Goal: Information Seeking & Learning: Learn about a topic

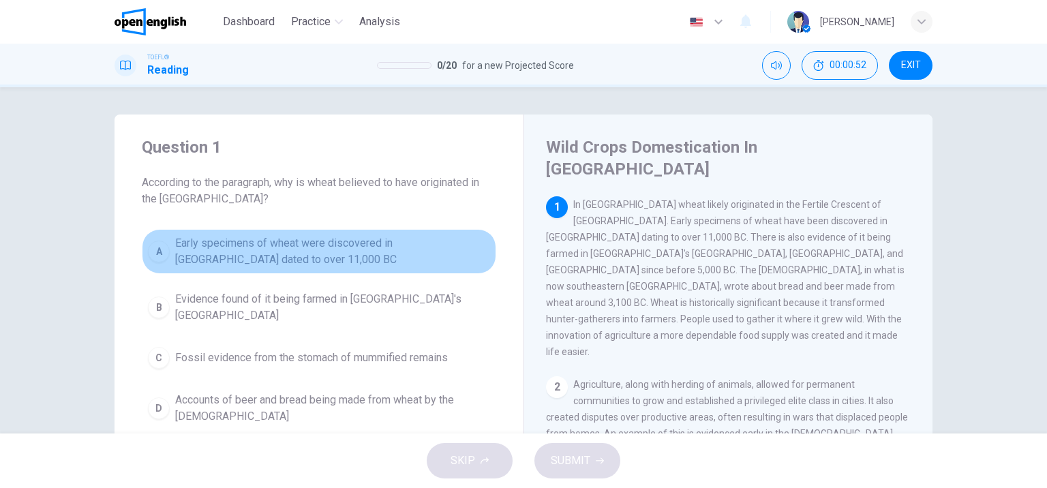
click at [329, 253] on span "Early specimens of wheat were discovered in [GEOGRAPHIC_DATA] dated to over 11,…" at bounding box center [332, 251] width 315 height 33
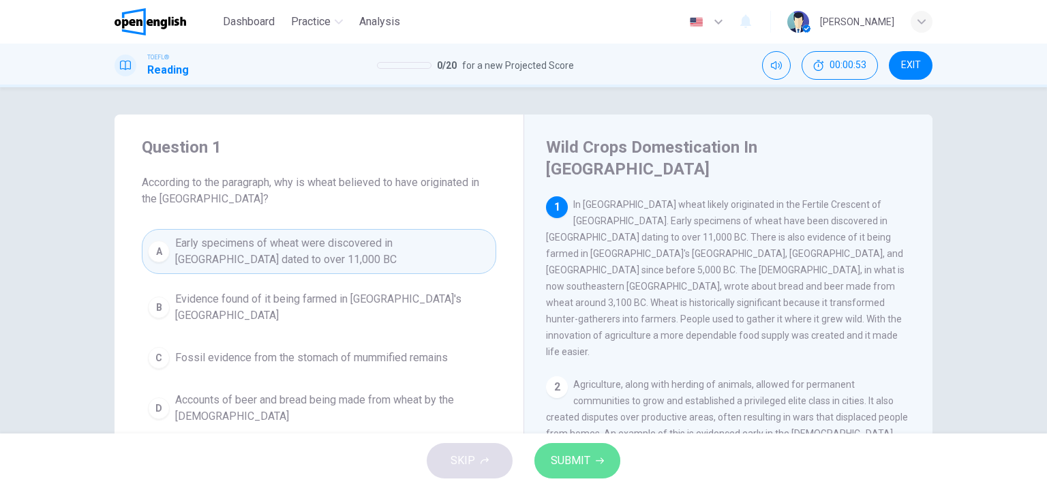
click at [561, 466] on span "SUBMIT" at bounding box center [571, 460] width 40 height 19
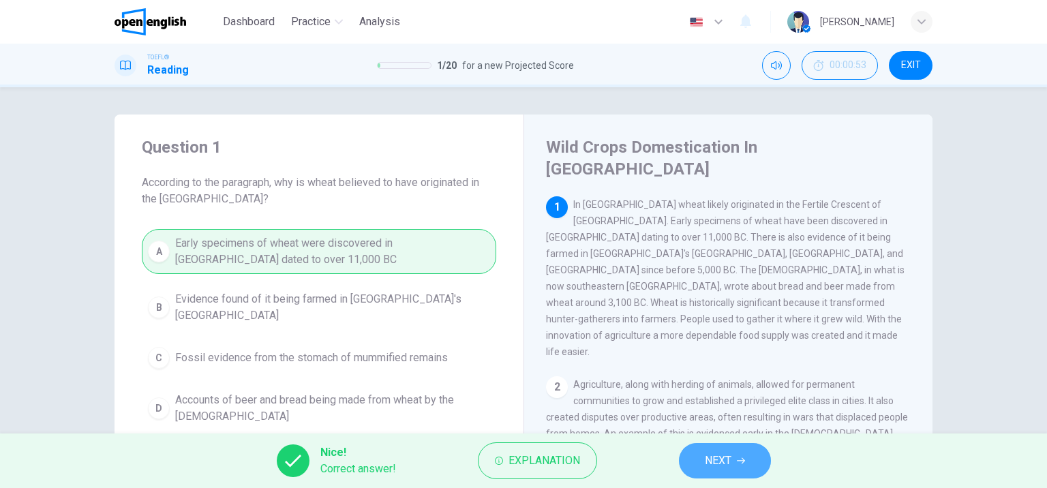
click at [734, 459] on button "NEXT" at bounding box center [725, 460] width 92 height 35
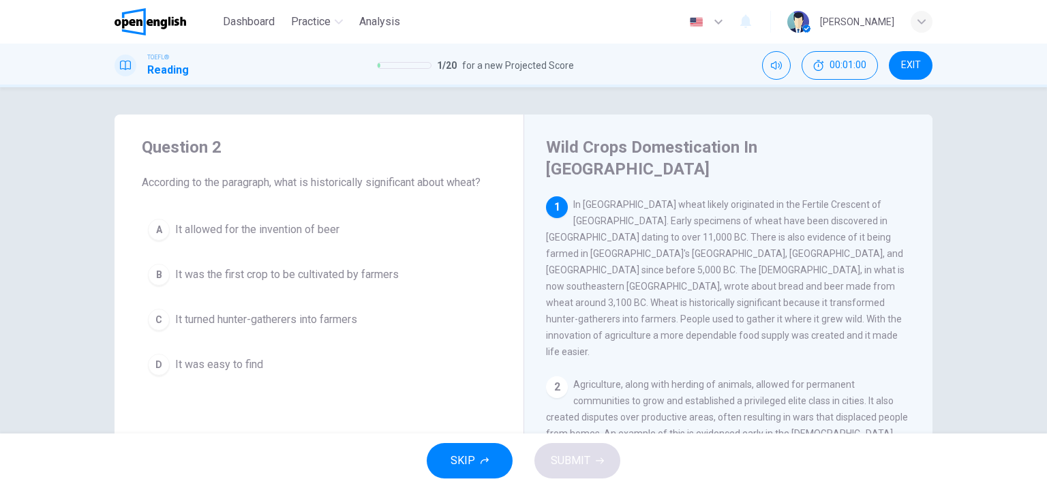
click at [314, 332] on button "C It turned hunter-gatherers into farmers" at bounding box center [319, 320] width 354 height 34
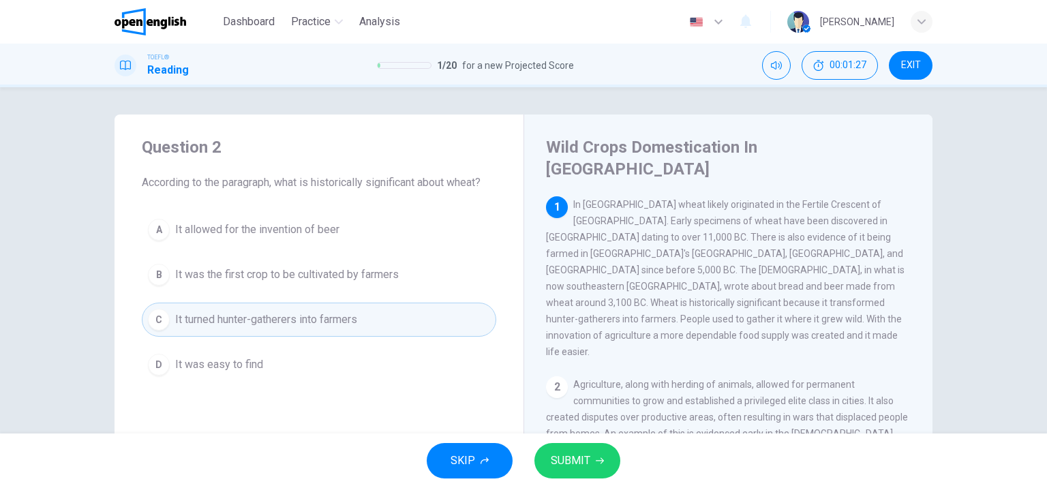
click at [560, 464] on span "SUBMIT" at bounding box center [571, 460] width 40 height 19
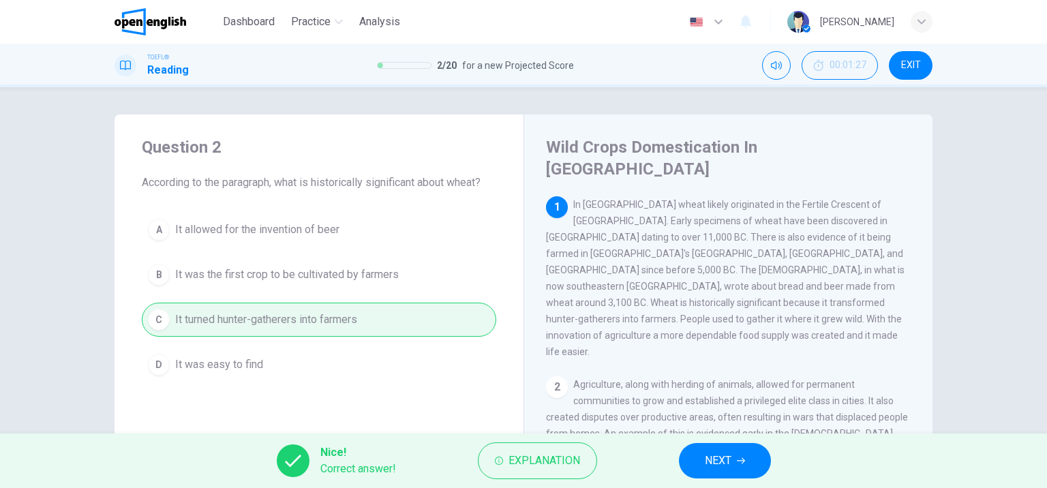
click at [714, 462] on span "NEXT" at bounding box center [718, 460] width 27 height 19
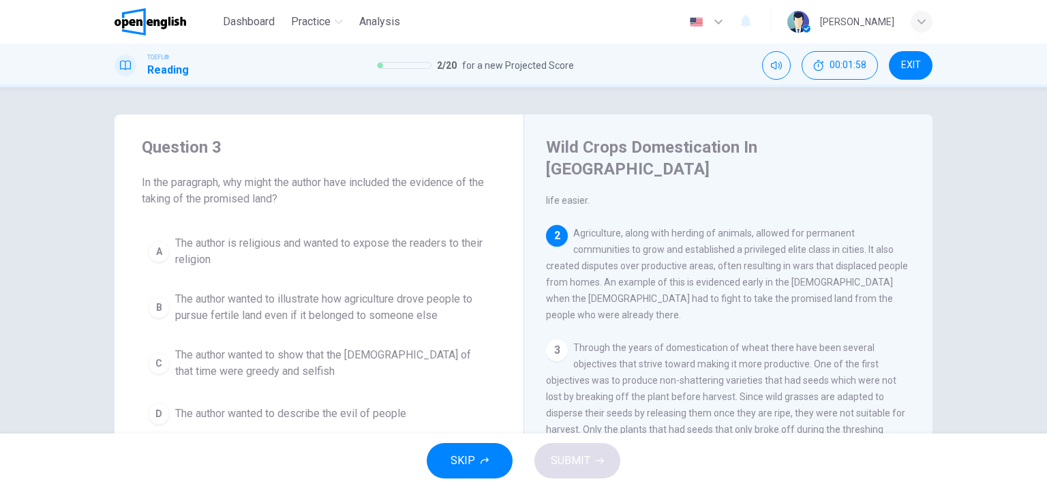
scroll to position [68, 0]
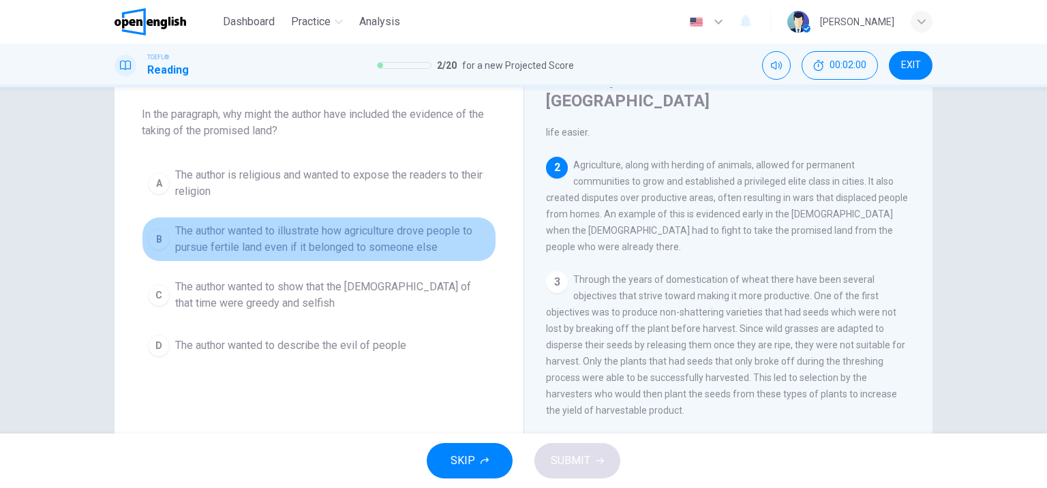
click at [281, 226] on span "The author wanted to illustrate how agriculture drove people to pursue fertile …" at bounding box center [332, 239] width 315 height 33
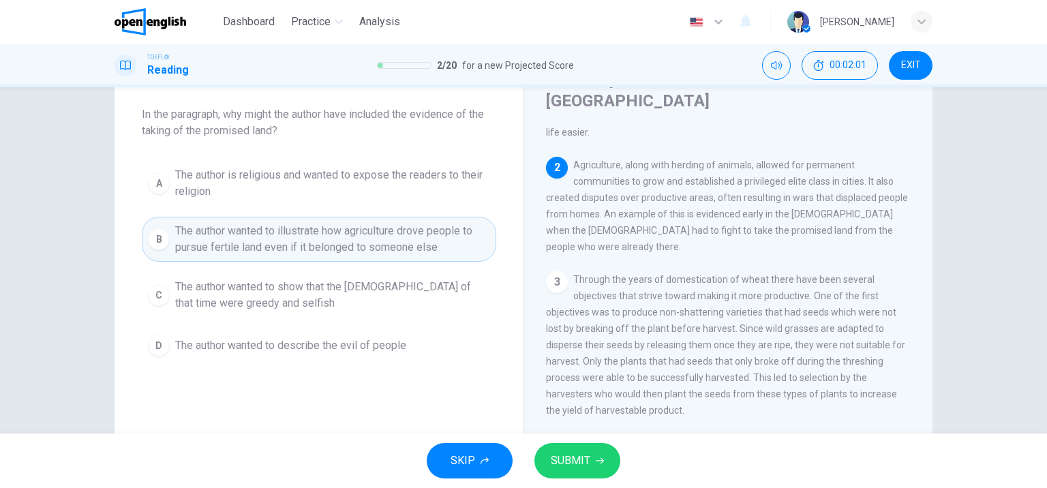
click at [567, 469] on span "SUBMIT" at bounding box center [571, 460] width 40 height 19
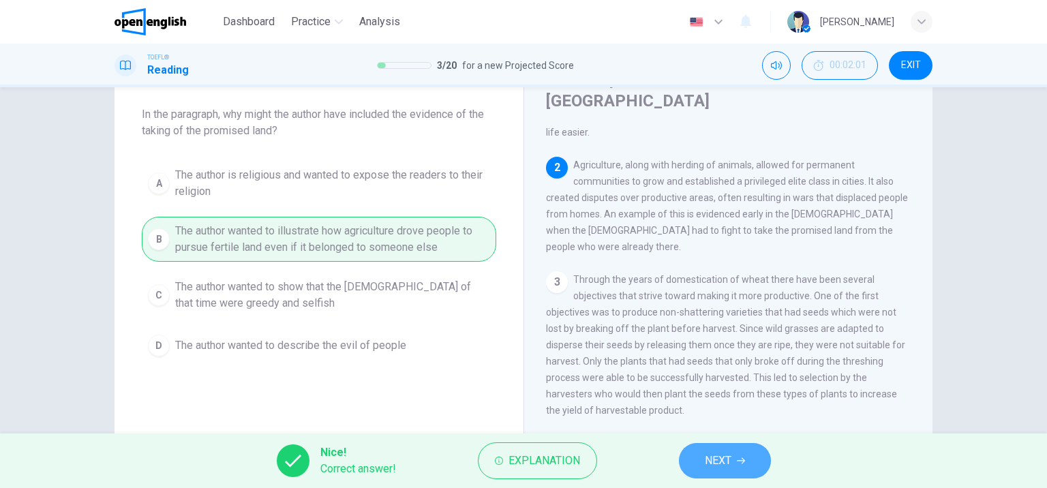
click at [739, 471] on button "NEXT" at bounding box center [725, 460] width 92 height 35
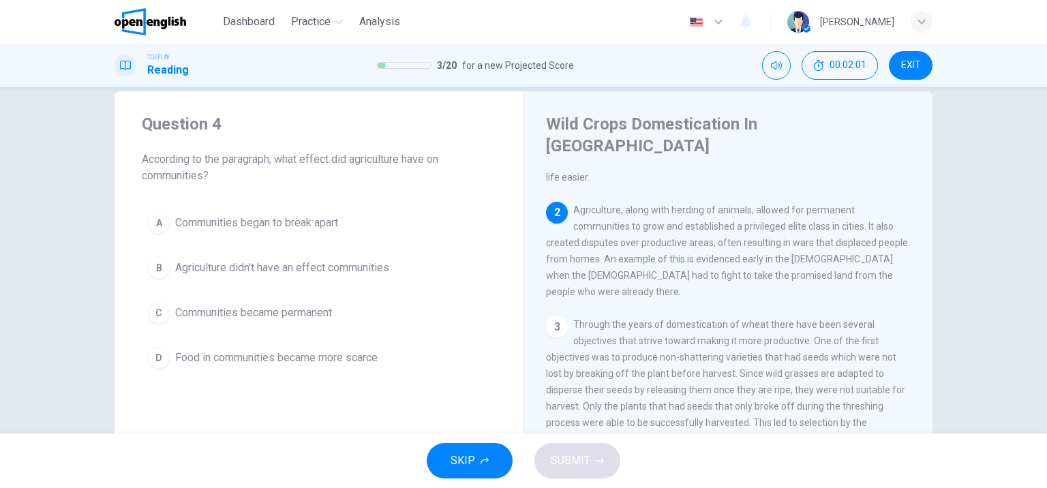
scroll to position [0, 0]
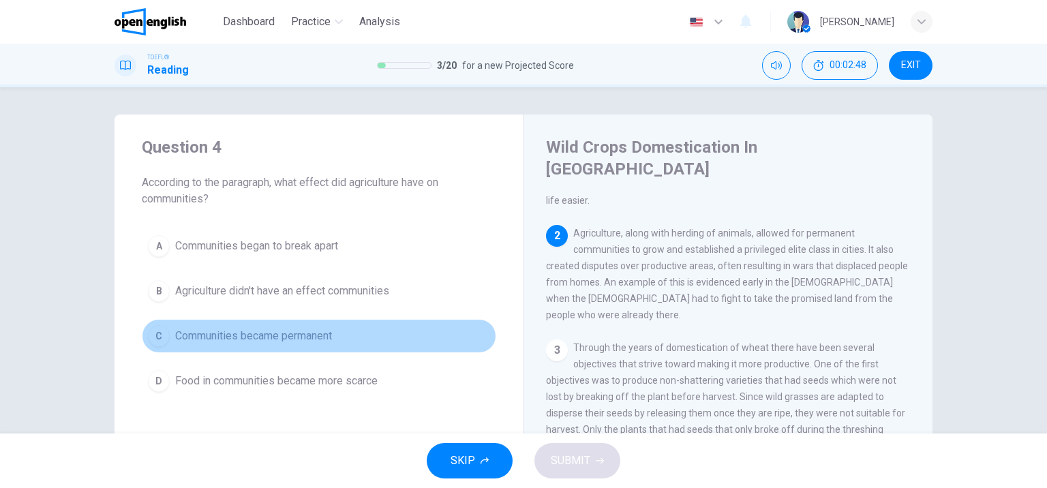
click at [292, 335] on span "Communities became permanent" at bounding box center [253, 336] width 157 height 16
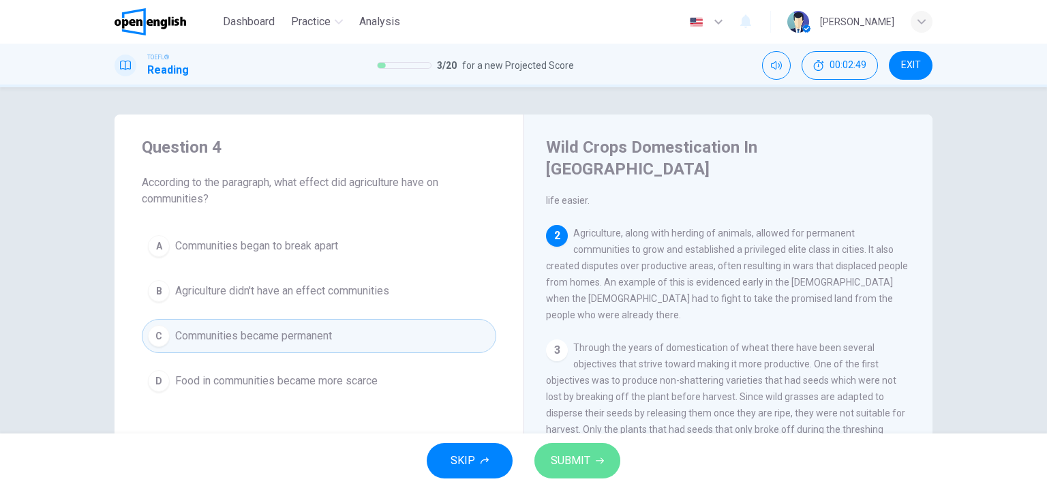
click at [557, 466] on span "SUBMIT" at bounding box center [571, 460] width 40 height 19
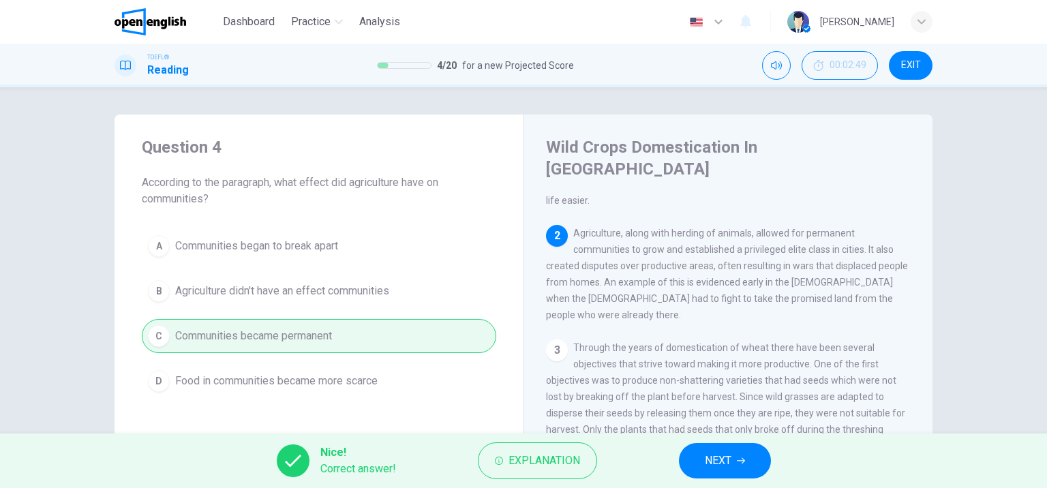
click at [714, 465] on span "NEXT" at bounding box center [718, 460] width 27 height 19
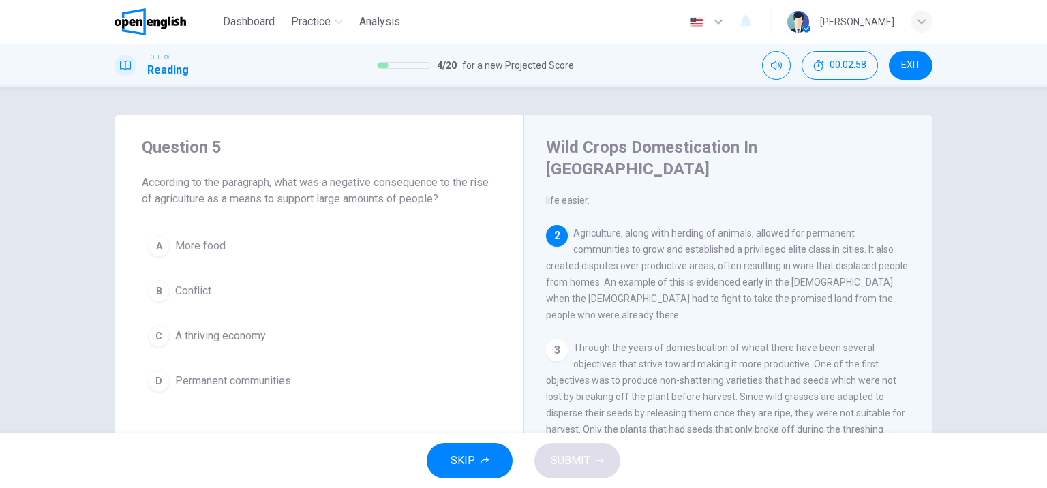
click at [243, 384] on span "Permanent communities" at bounding box center [233, 381] width 116 height 16
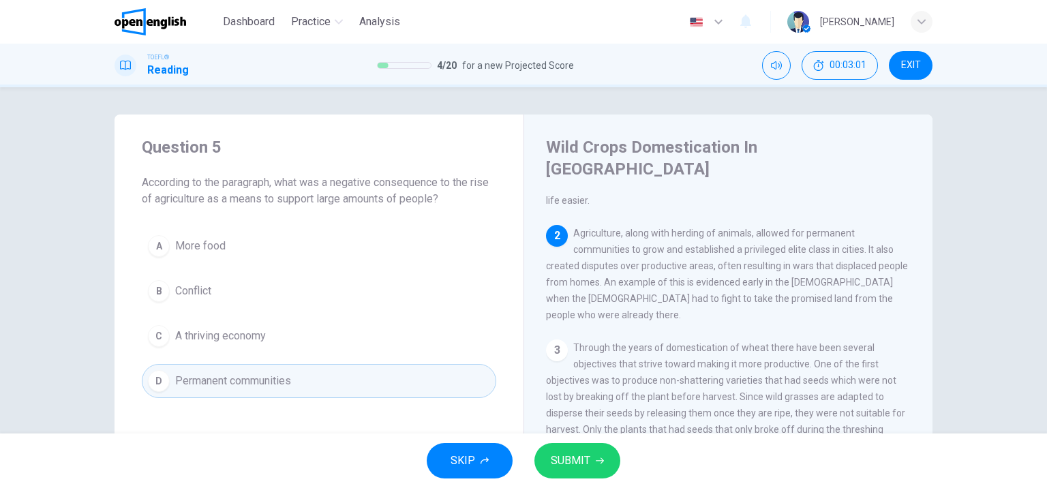
click at [247, 336] on span "A thriving economy" at bounding box center [220, 336] width 91 height 16
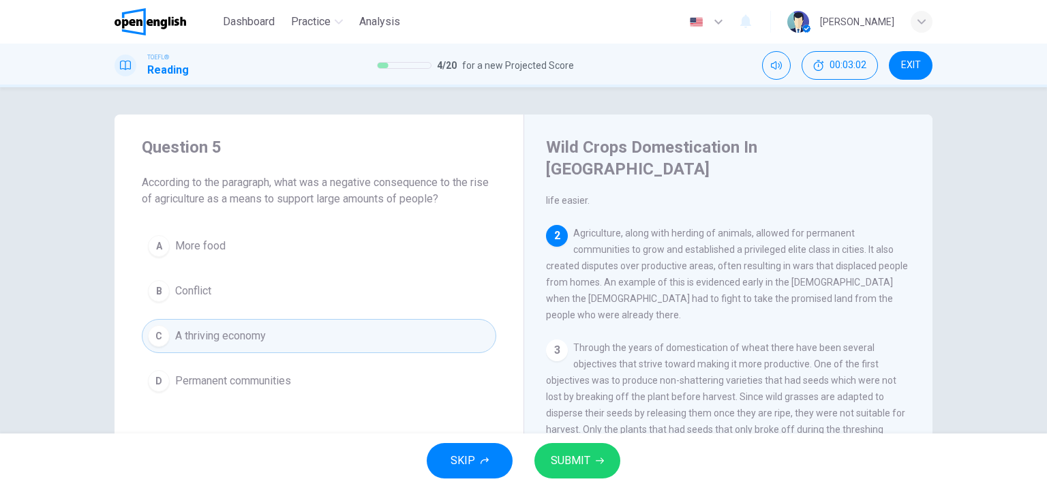
click at [196, 283] on span "Conflict" at bounding box center [193, 291] width 36 height 16
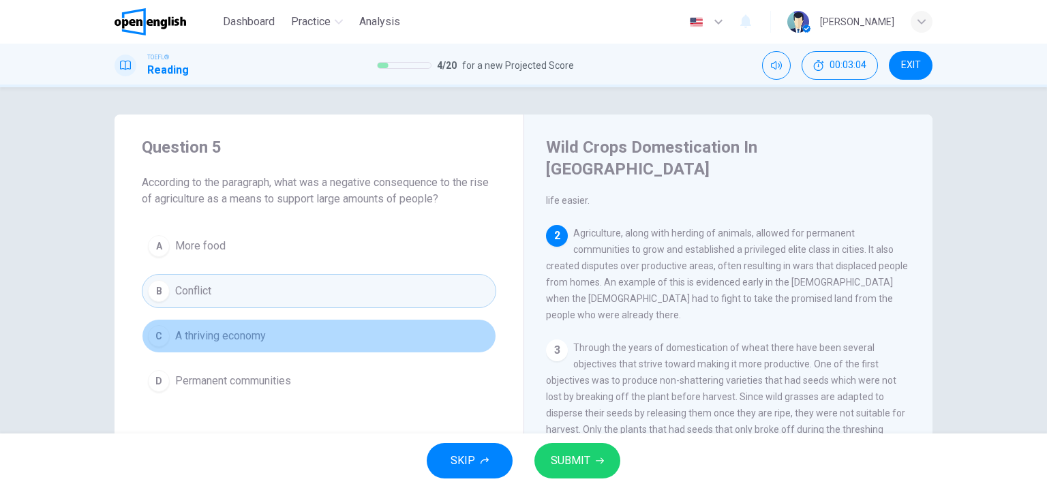
click at [218, 329] on span "A thriving economy" at bounding box center [220, 336] width 91 height 16
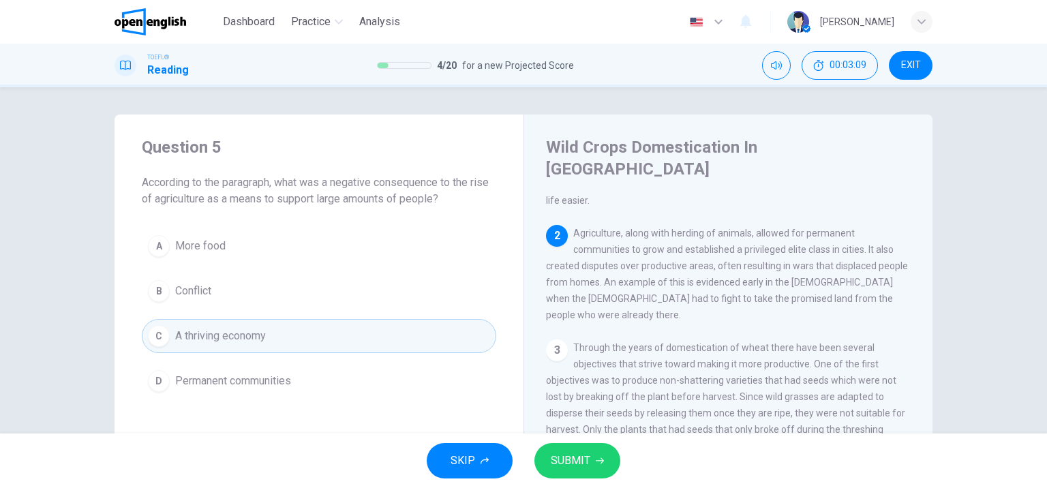
click at [208, 287] on span "Conflict" at bounding box center [193, 291] width 36 height 16
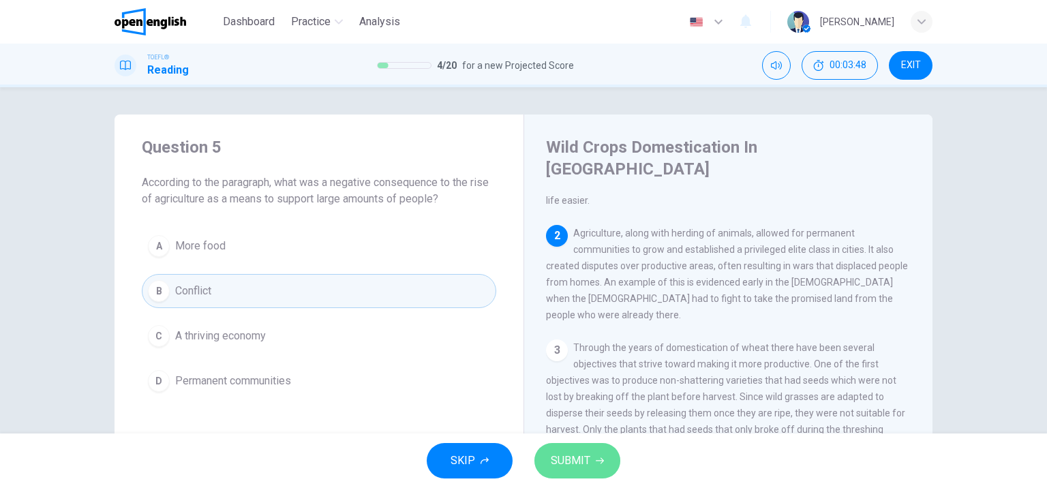
click at [549, 462] on button "SUBMIT" at bounding box center [577, 460] width 86 height 35
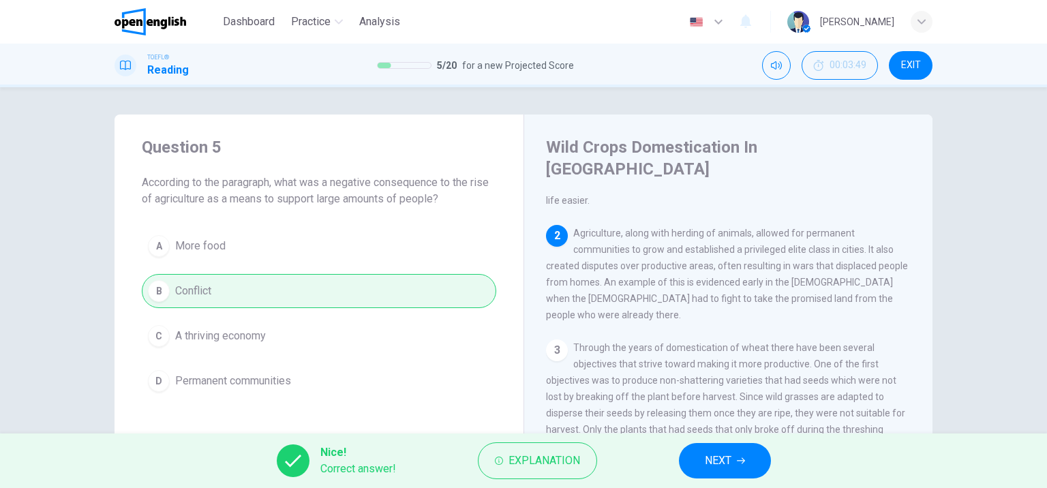
click at [716, 462] on span "NEXT" at bounding box center [718, 460] width 27 height 19
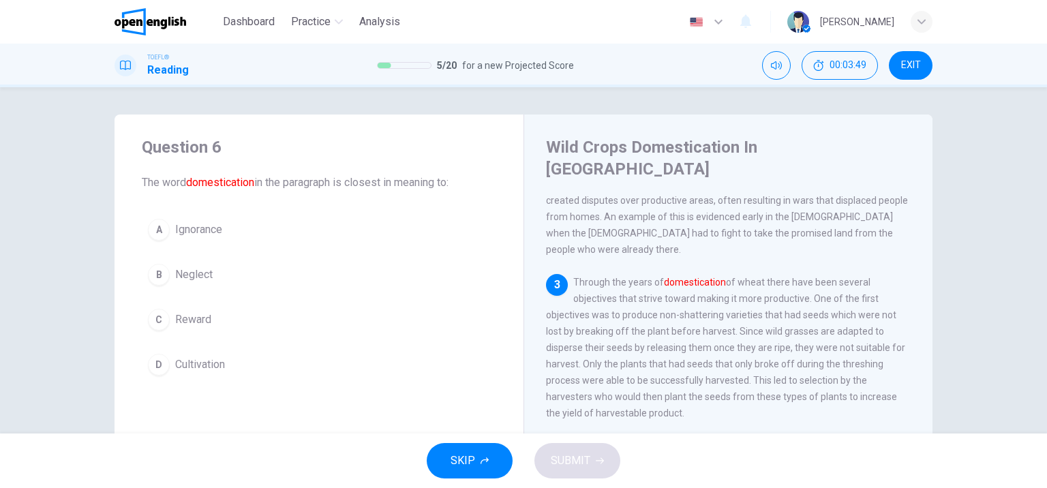
scroll to position [252, 0]
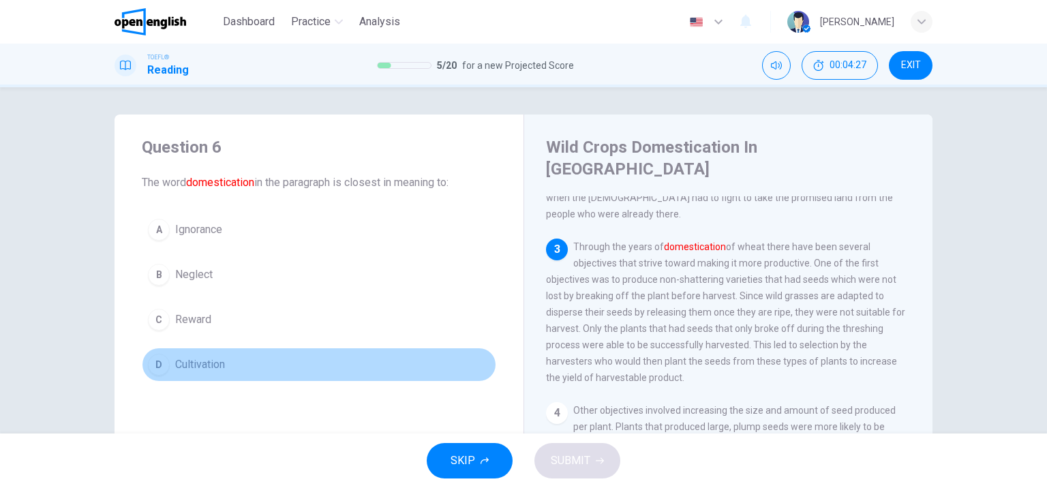
click at [204, 363] on span "Cultivation" at bounding box center [200, 364] width 50 height 16
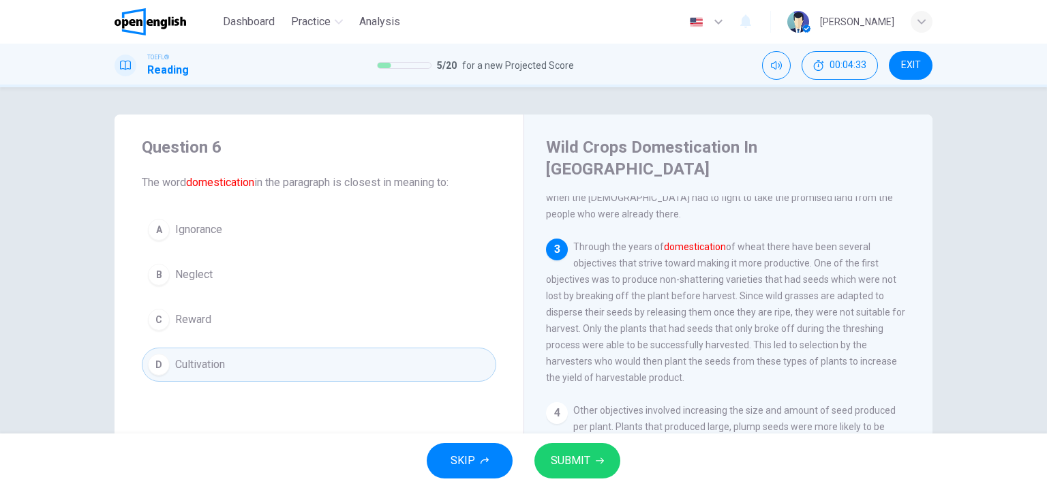
click at [552, 469] on span "SUBMIT" at bounding box center [571, 460] width 40 height 19
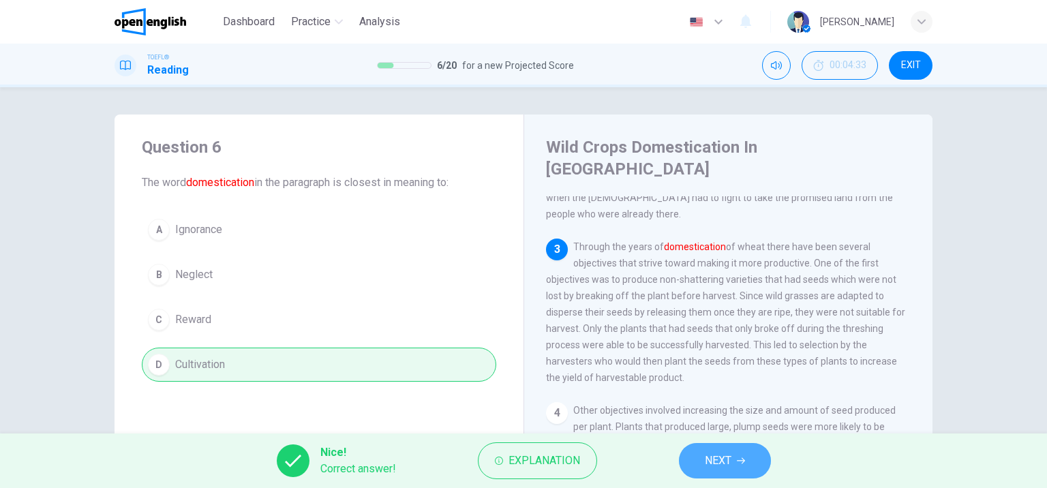
click at [733, 461] on button "NEXT" at bounding box center [725, 460] width 92 height 35
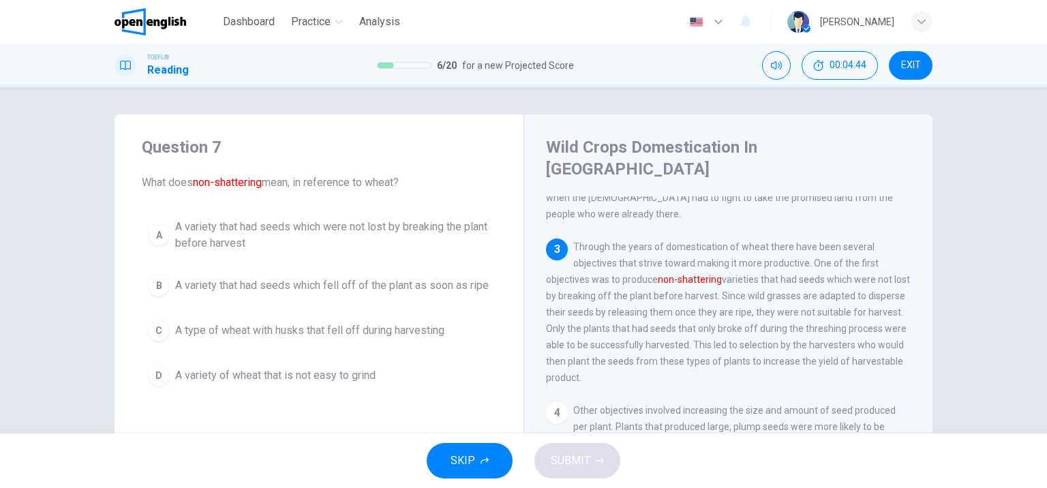
click at [329, 248] on span "A variety that had seeds which were not lost by breaking the plant before harve…" at bounding box center [332, 235] width 315 height 33
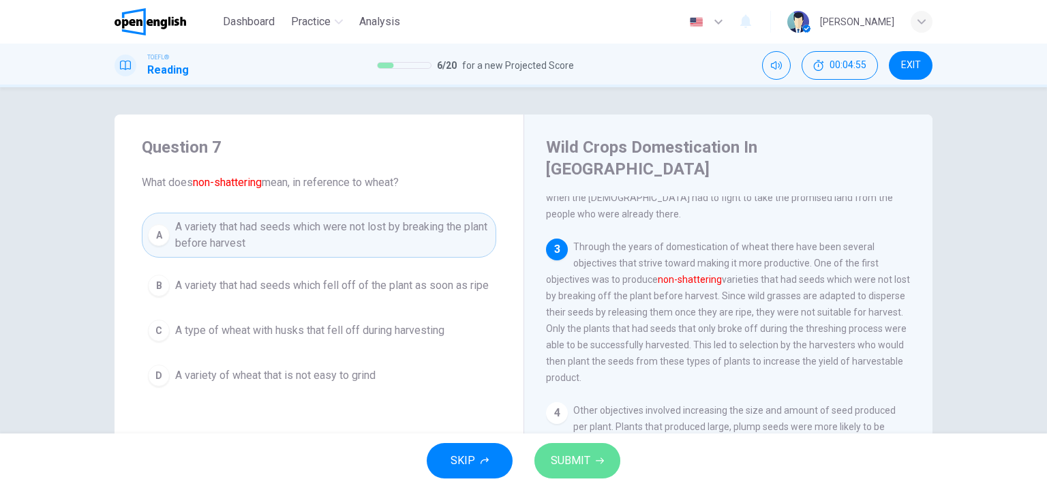
click at [579, 470] on button "SUBMIT" at bounding box center [577, 460] width 86 height 35
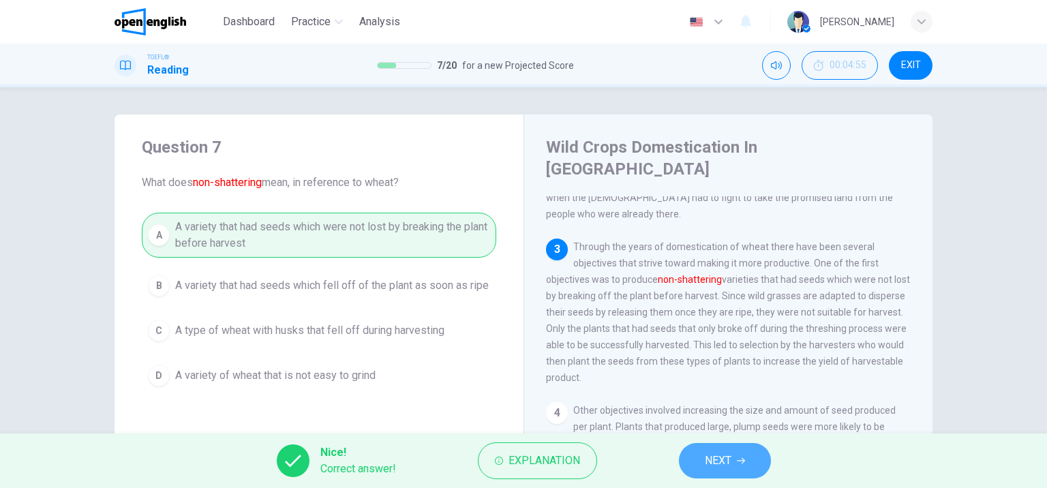
click at [722, 453] on span "NEXT" at bounding box center [718, 460] width 27 height 19
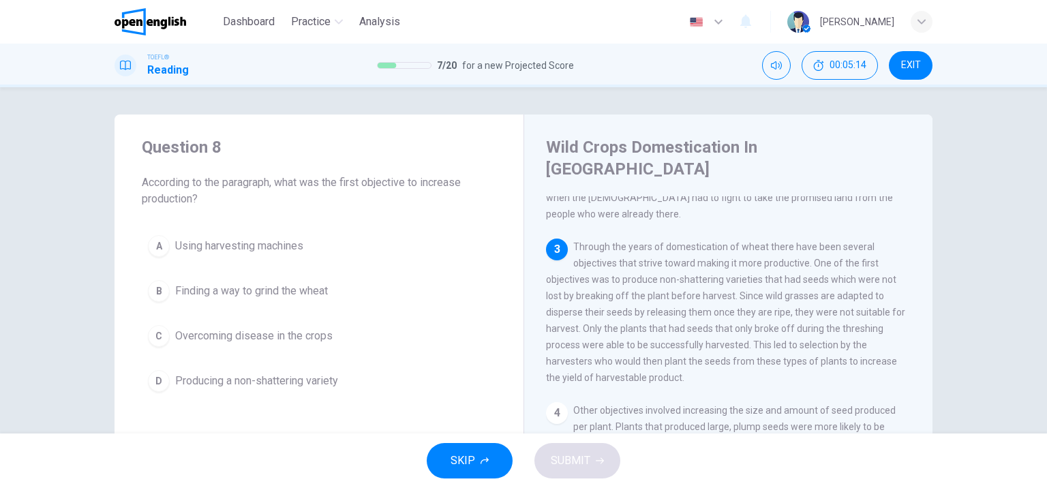
click at [322, 382] on span "Producing a non-shattering variety" at bounding box center [256, 381] width 163 height 16
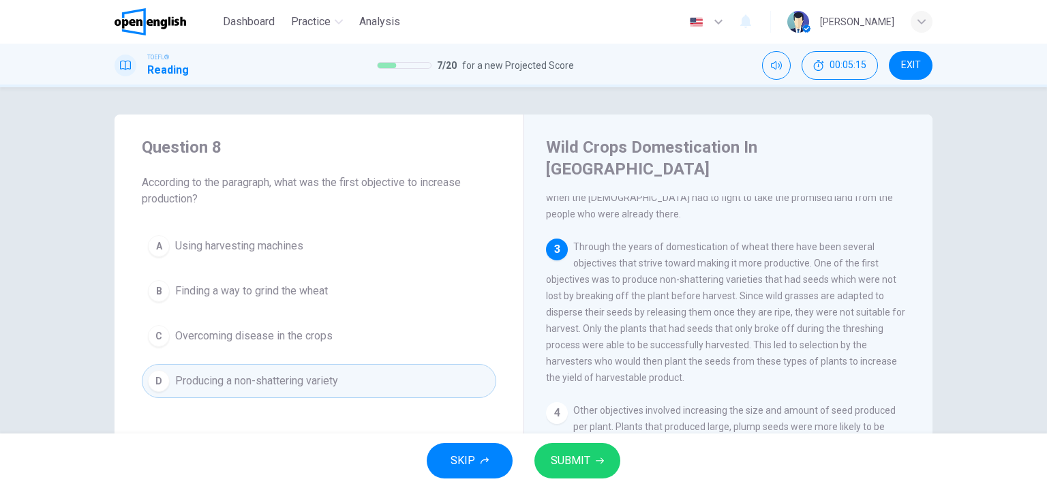
click at [563, 458] on span "SUBMIT" at bounding box center [571, 460] width 40 height 19
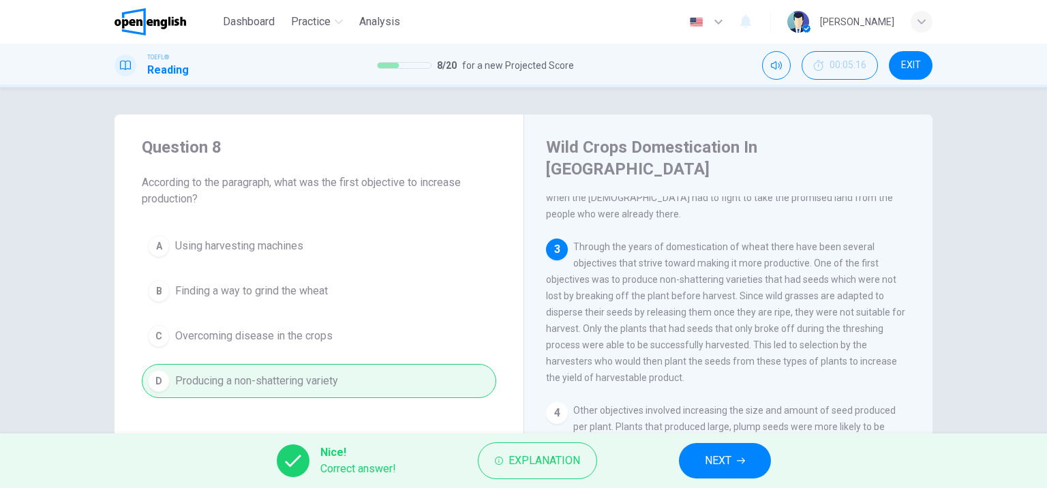
click at [733, 454] on button "NEXT" at bounding box center [725, 460] width 92 height 35
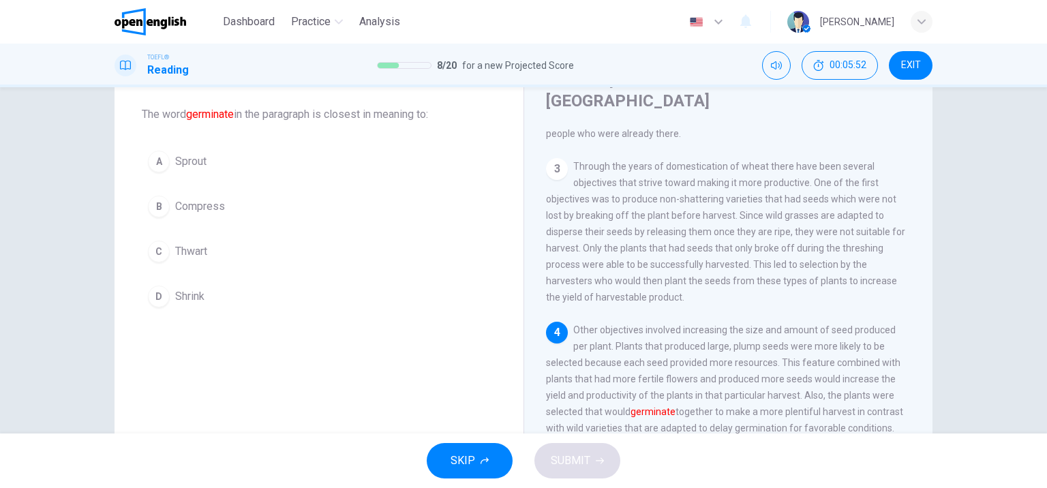
scroll to position [0, 0]
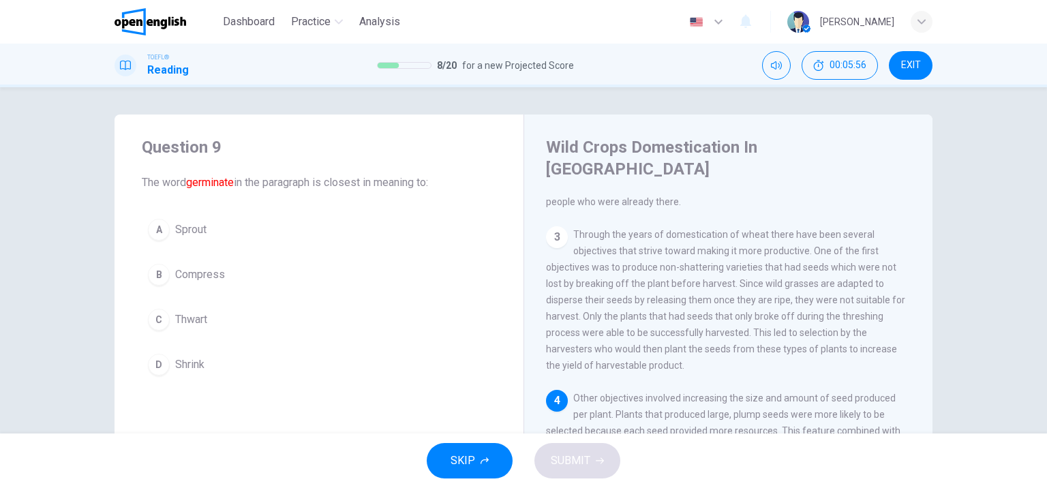
click at [207, 276] on span "Compress" at bounding box center [200, 274] width 50 height 16
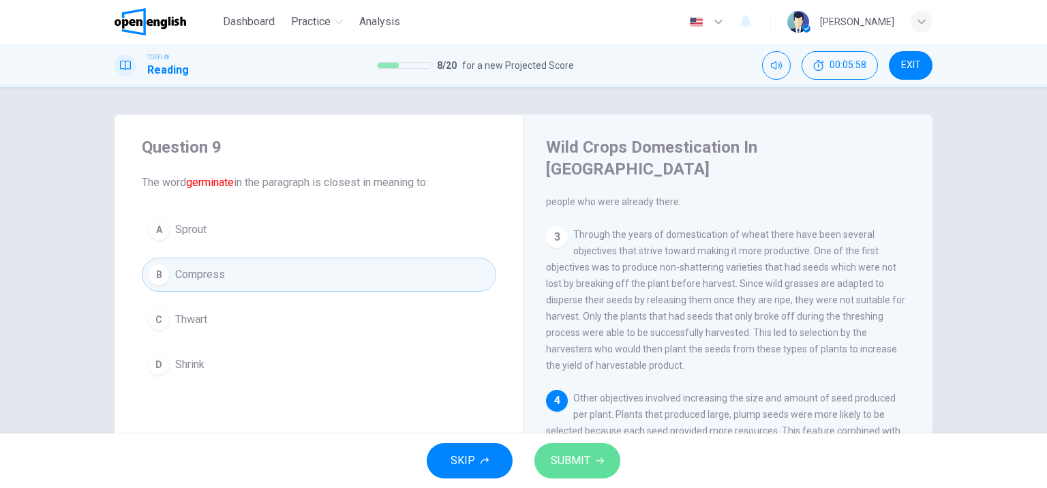
click at [568, 468] on span "SUBMIT" at bounding box center [571, 460] width 40 height 19
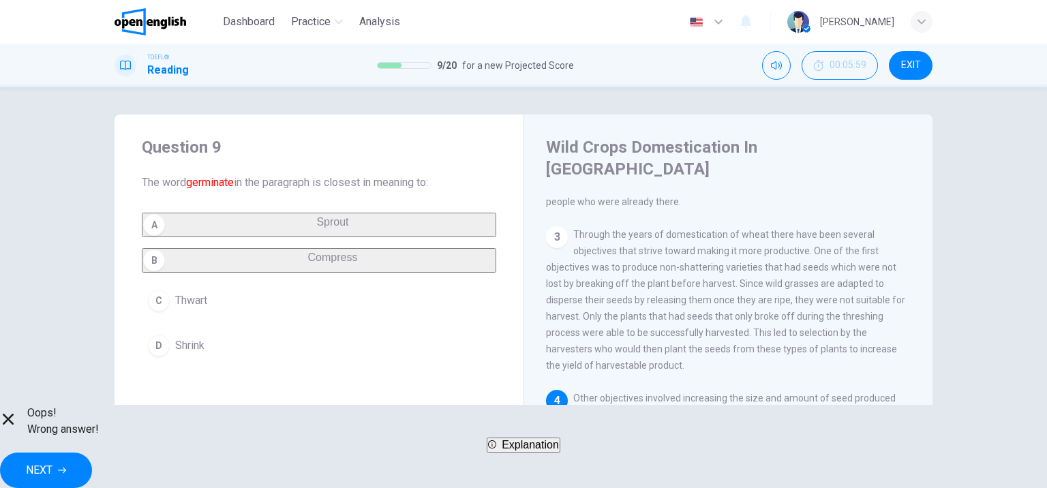
click at [52, 469] on span "NEXT" at bounding box center [39, 470] width 27 height 19
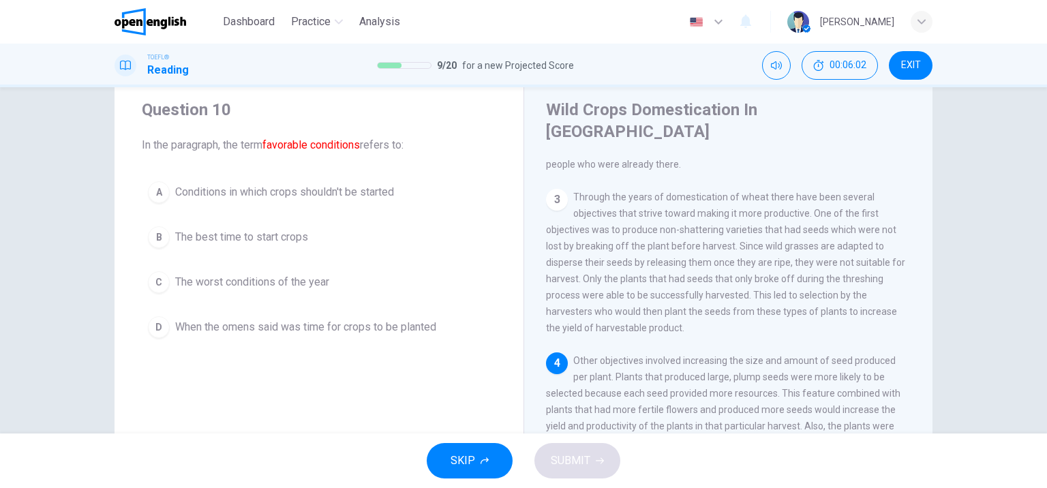
scroll to position [68, 0]
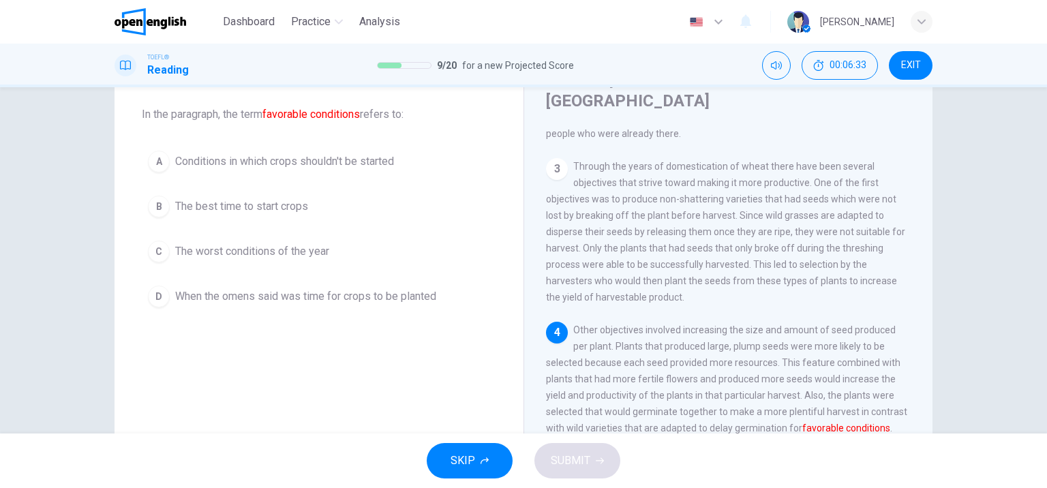
click at [366, 294] on span "When the omens said was time for crops to be planted" at bounding box center [305, 296] width 261 height 16
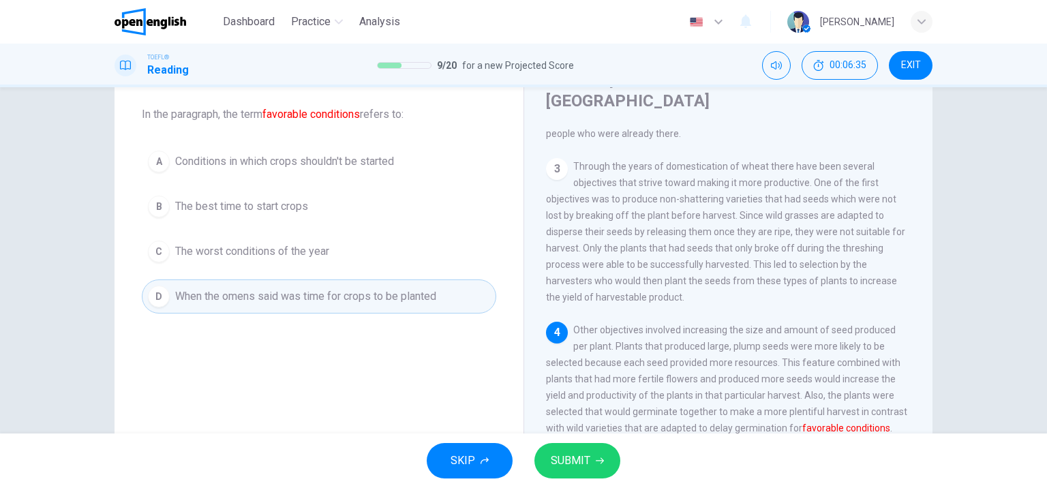
click at [578, 468] on span "SUBMIT" at bounding box center [571, 460] width 40 height 19
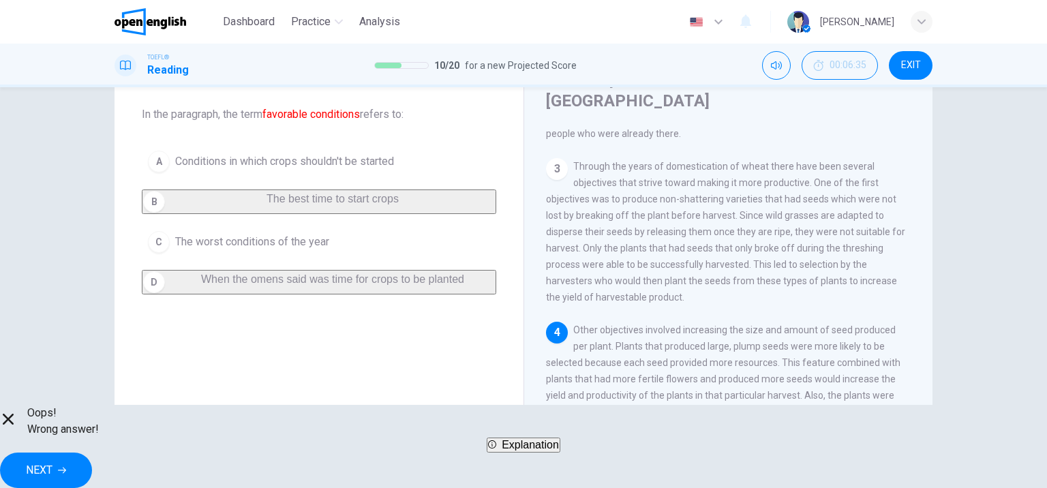
click at [92, 473] on button "NEXT" at bounding box center [46, 470] width 92 height 35
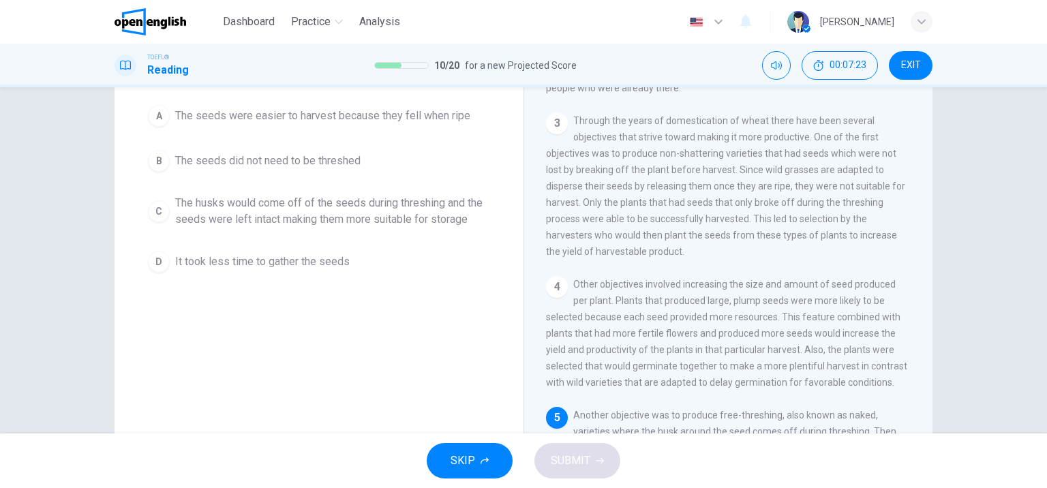
scroll to position [46, 0]
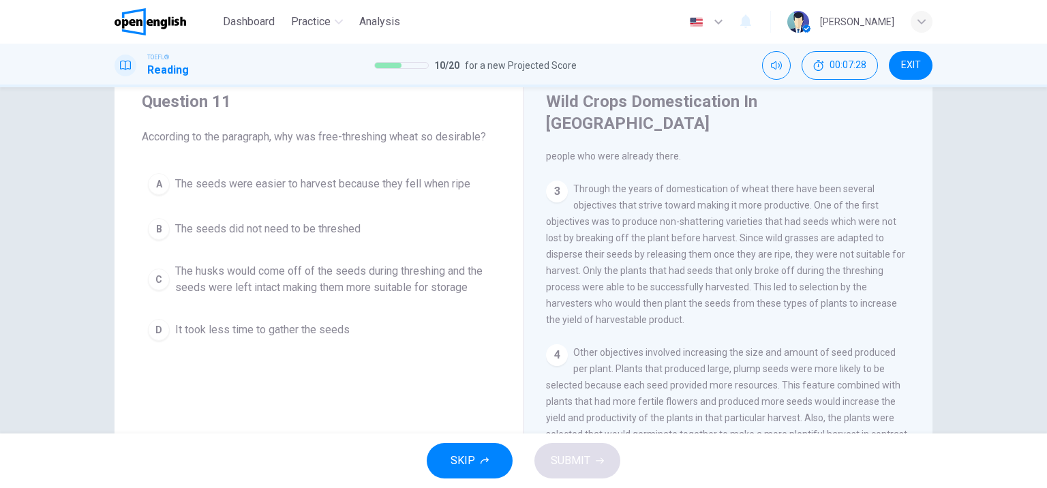
click at [430, 289] on span "The husks would come off of the seeds during threshing and the seeds were left …" at bounding box center [332, 279] width 315 height 33
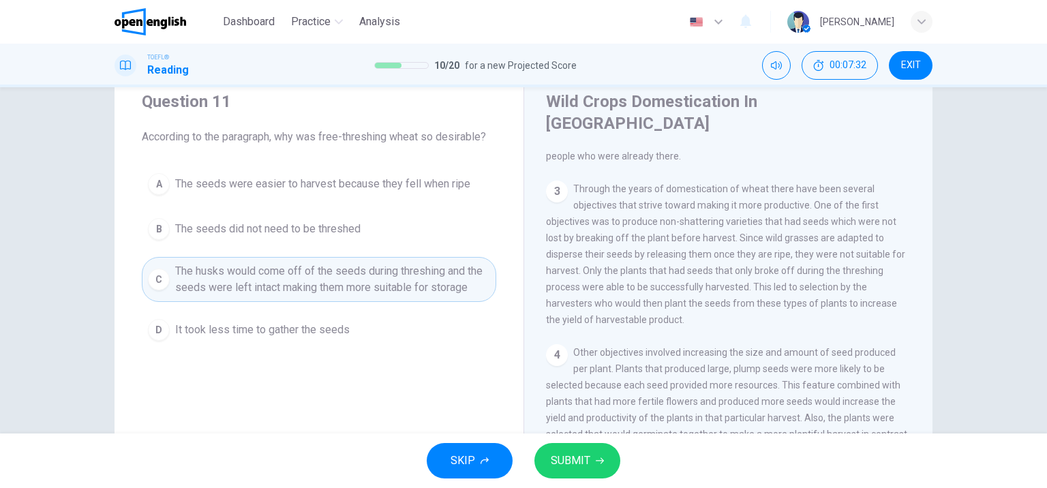
click at [563, 457] on span "SUBMIT" at bounding box center [571, 460] width 40 height 19
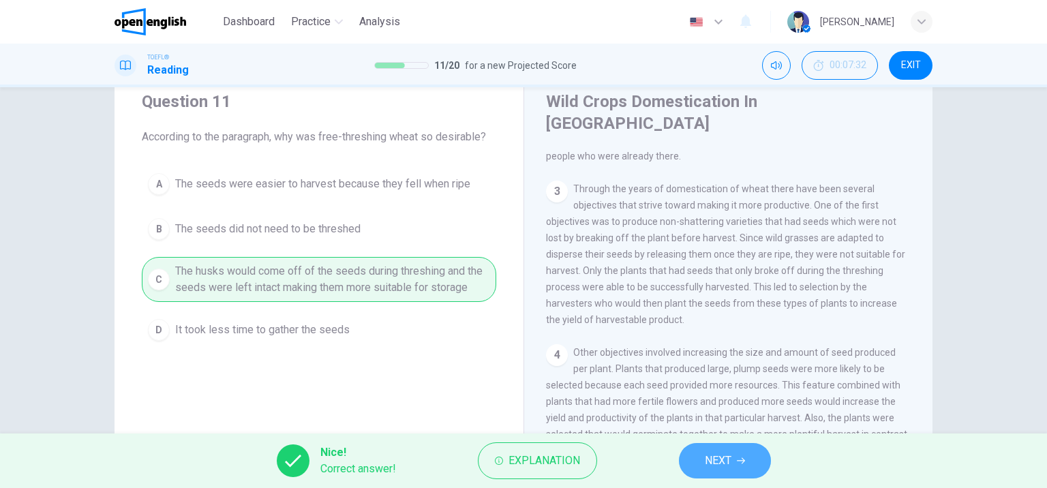
click at [709, 468] on span "NEXT" at bounding box center [718, 460] width 27 height 19
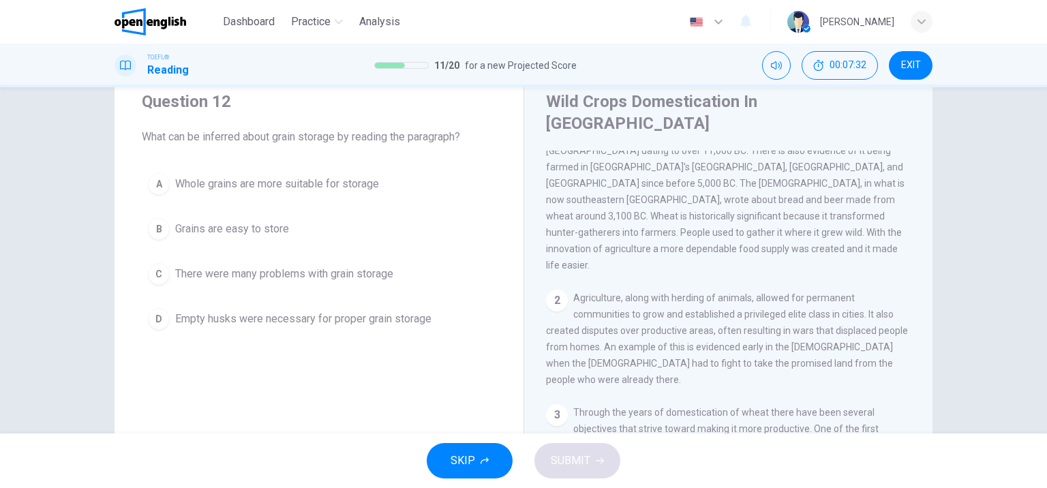
scroll to position [0, 0]
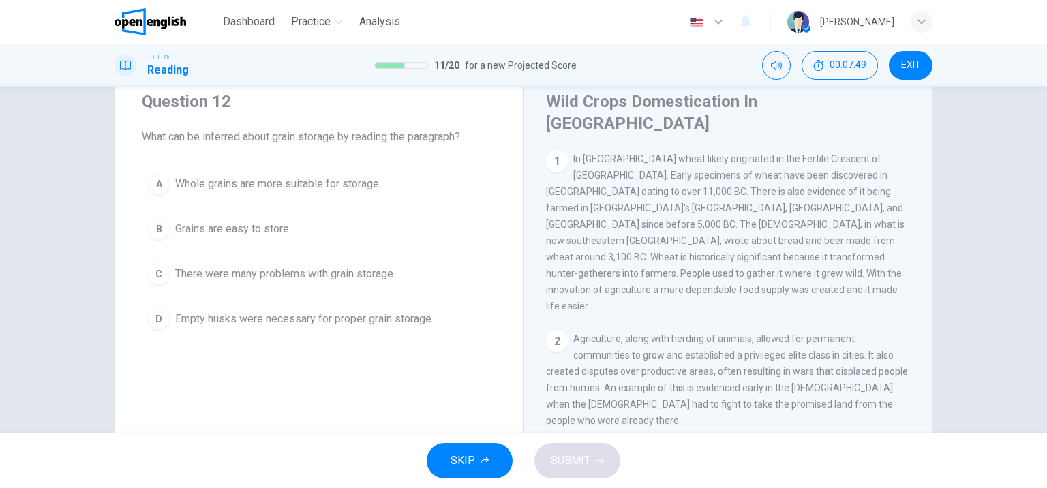
click at [357, 189] on span "Whole grains are more suitable for storage" at bounding box center [277, 184] width 204 height 16
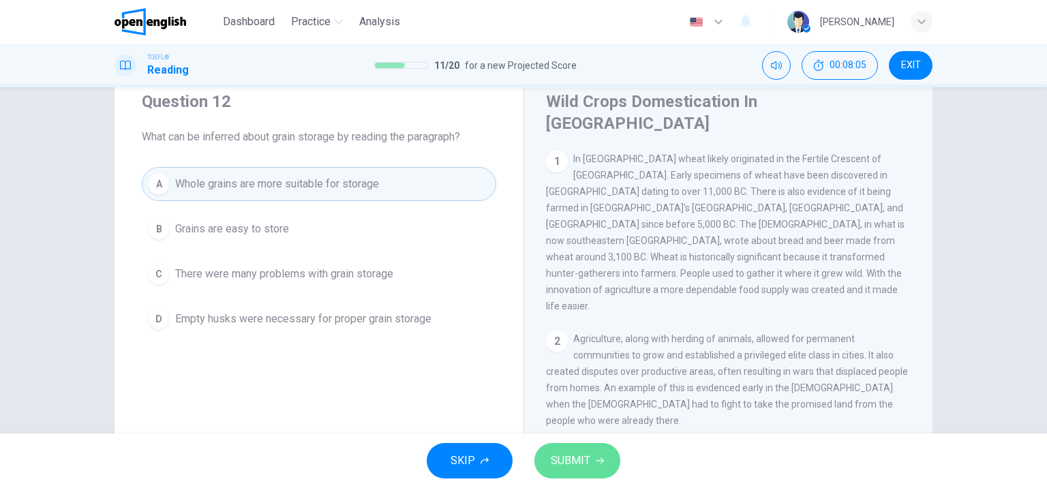
click at [556, 466] on span "SUBMIT" at bounding box center [571, 460] width 40 height 19
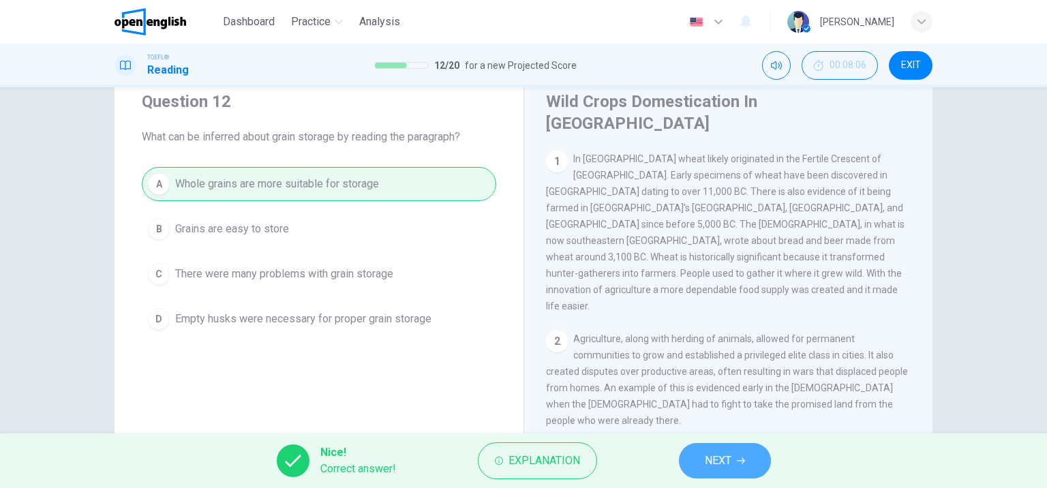
click at [709, 459] on span "NEXT" at bounding box center [718, 460] width 27 height 19
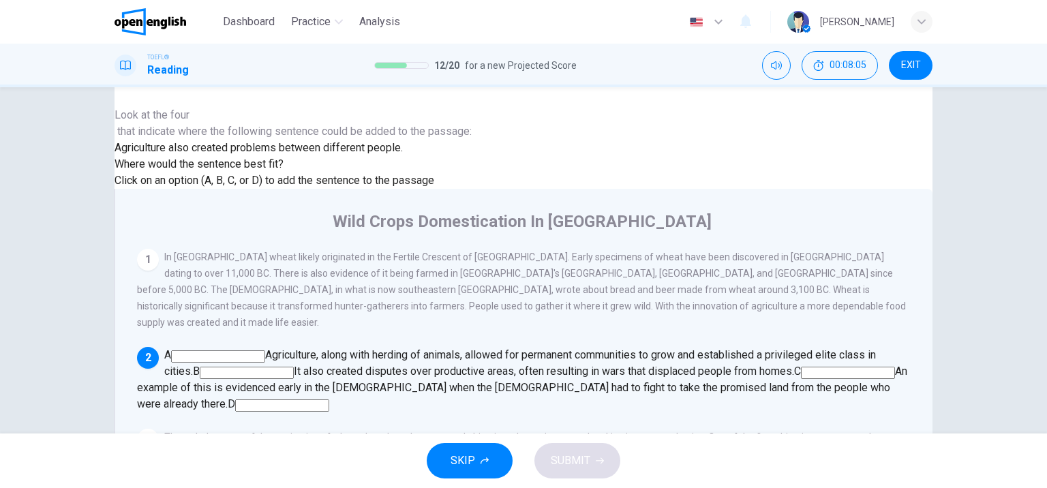
scroll to position [16, 0]
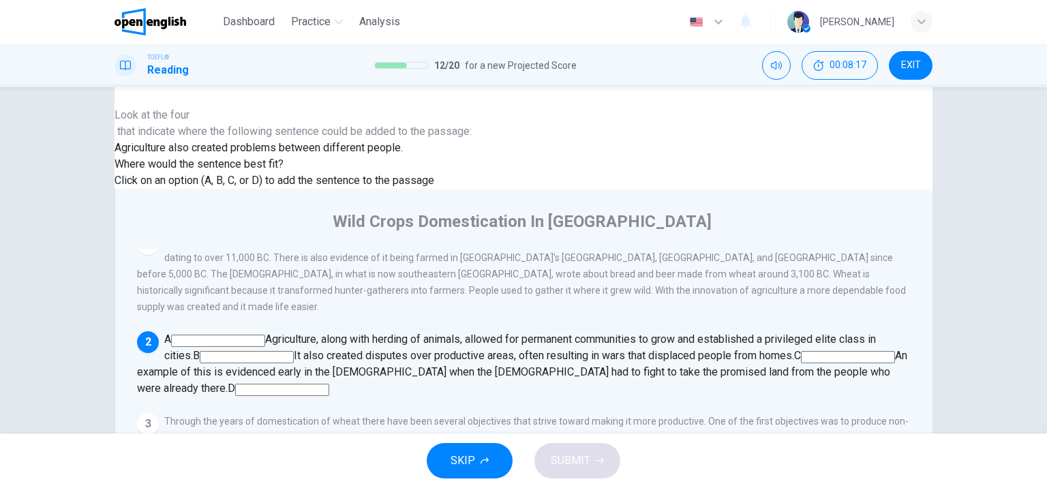
click at [835, 333] on span "Agriculture, along with herding of animals, allowed for permanent communities t…" at bounding box center [520, 347] width 712 height 29
click at [294, 351] on input at bounding box center [247, 357] width 94 height 12
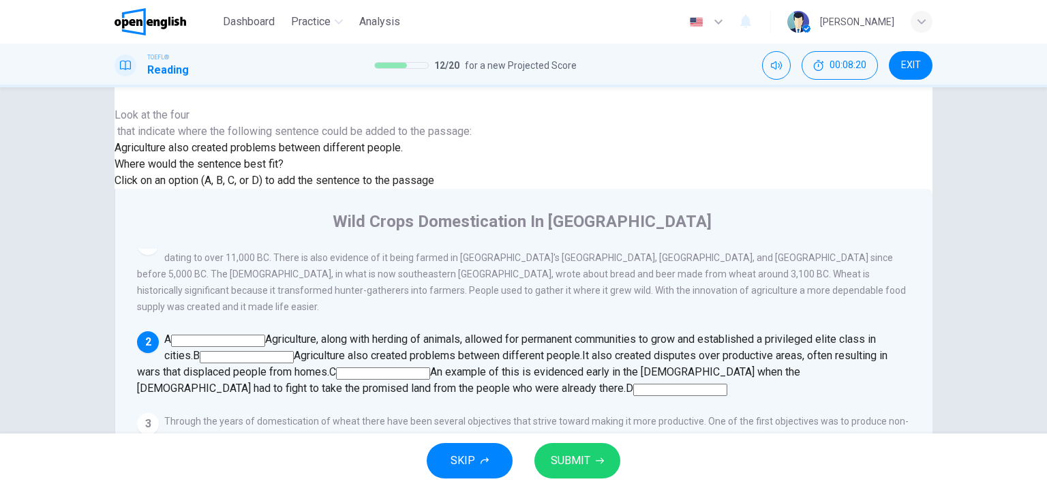
click at [555, 477] on button "SUBMIT" at bounding box center [577, 460] width 86 height 35
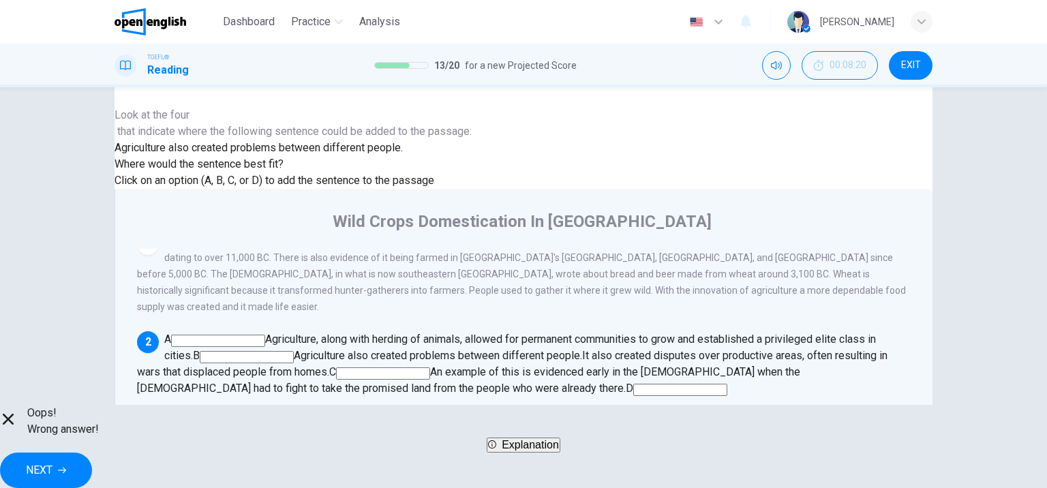
drag, startPoint x: 736, startPoint y: 454, endPoint x: 722, endPoint y: 448, distance: 14.7
click at [92, 454] on button "NEXT" at bounding box center [46, 470] width 92 height 35
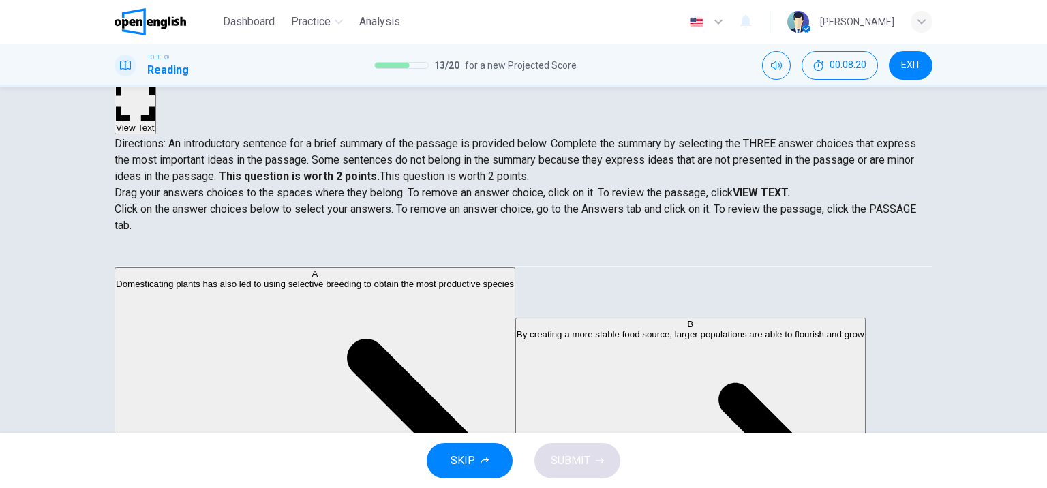
scroll to position [182, 0]
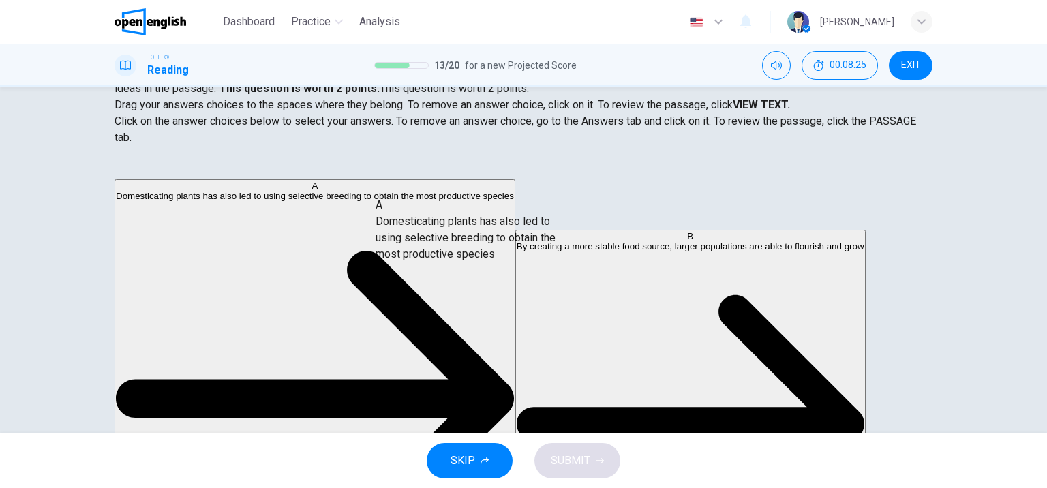
drag, startPoint x: 272, startPoint y: 210, endPoint x: 515, endPoint y: 239, distance: 244.4
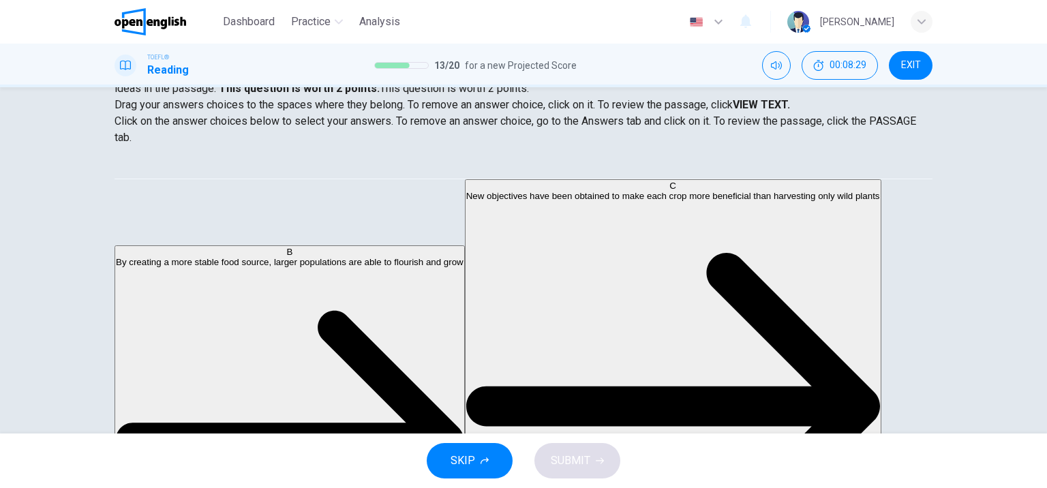
scroll to position [68, 0]
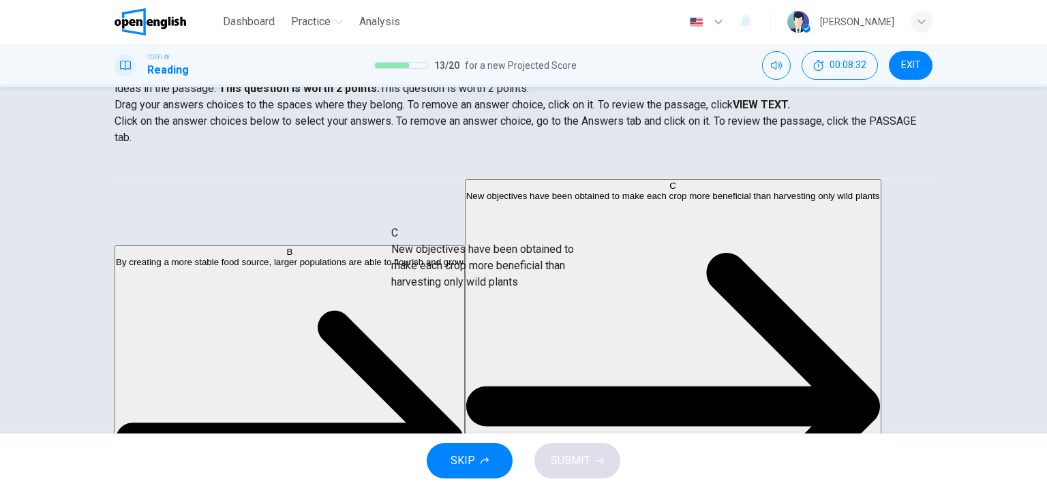
drag, startPoint x: 275, startPoint y: 224, endPoint x: 534, endPoint y: 270, distance: 263.7
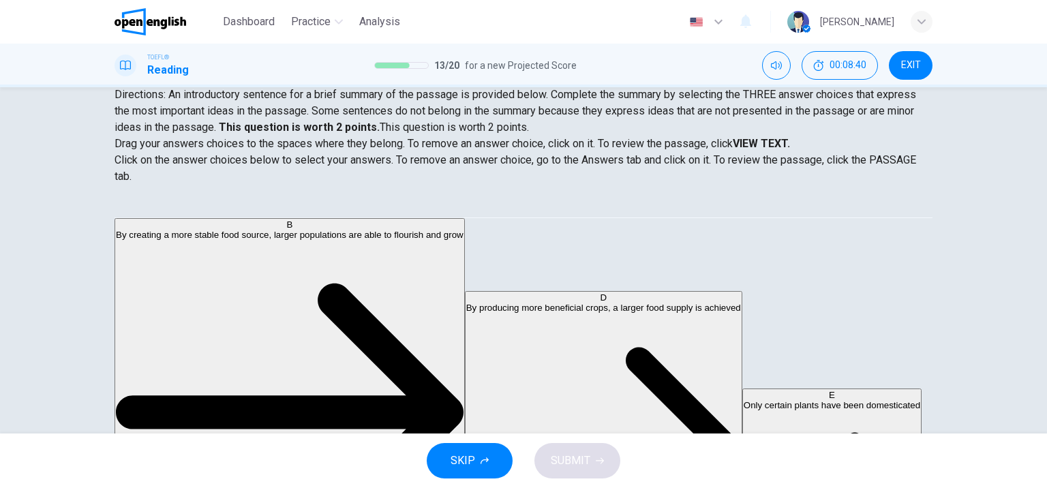
scroll to position [114, 0]
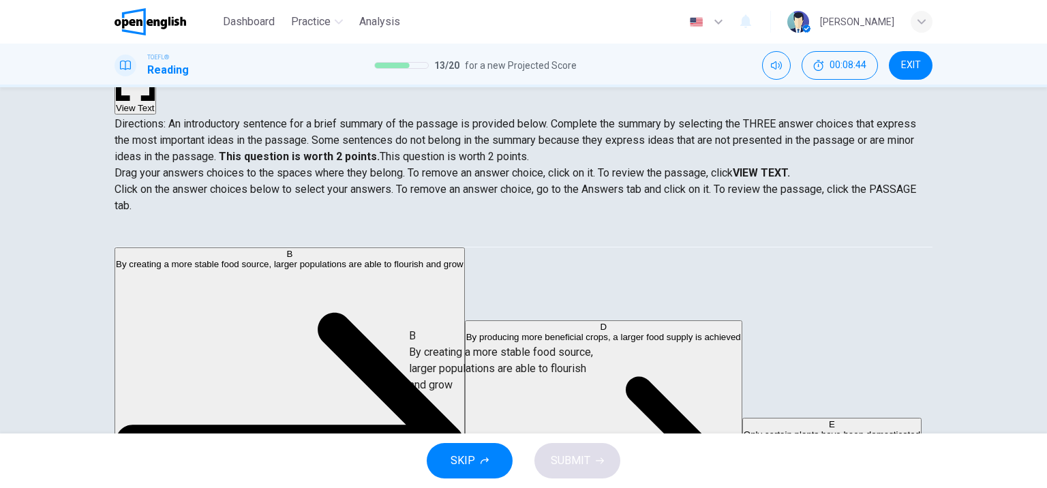
drag, startPoint x: 267, startPoint y: 266, endPoint x: 569, endPoint y: 343, distance: 311.6
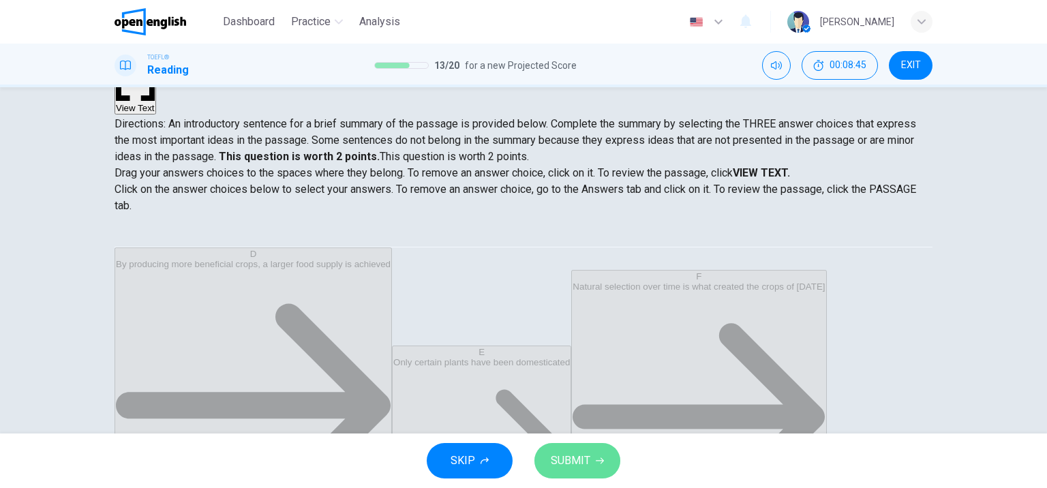
click at [575, 466] on span "SUBMIT" at bounding box center [571, 460] width 40 height 19
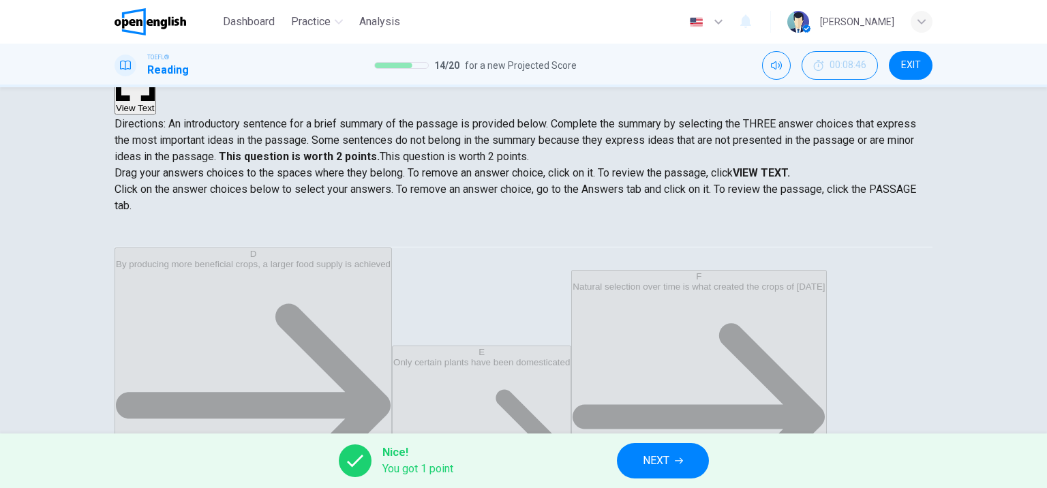
click at [664, 466] on span "NEXT" at bounding box center [656, 460] width 27 height 19
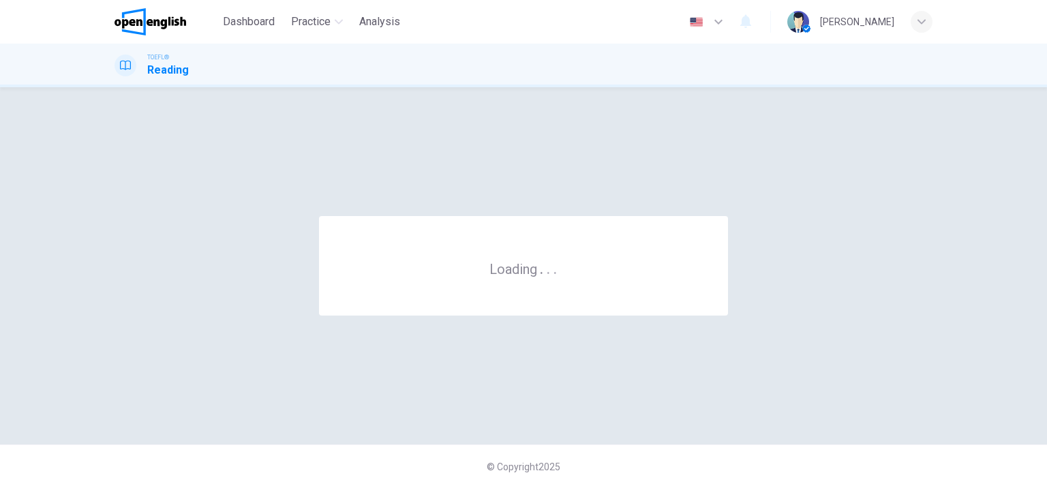
scroll to position [0, 0]
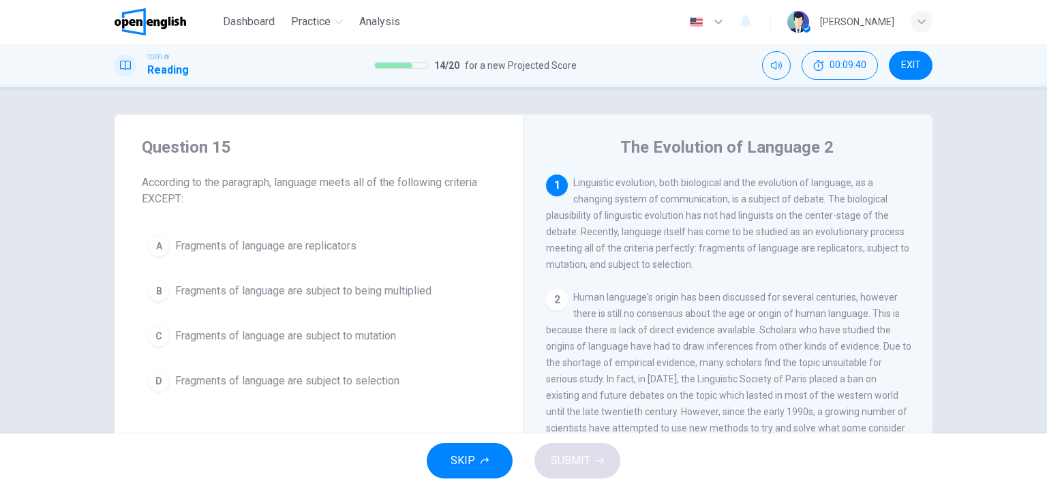
click at [395, 289] on span "Fragments of language are subject to being multiplied" at bounding box center [303, 291] width 256 height 16
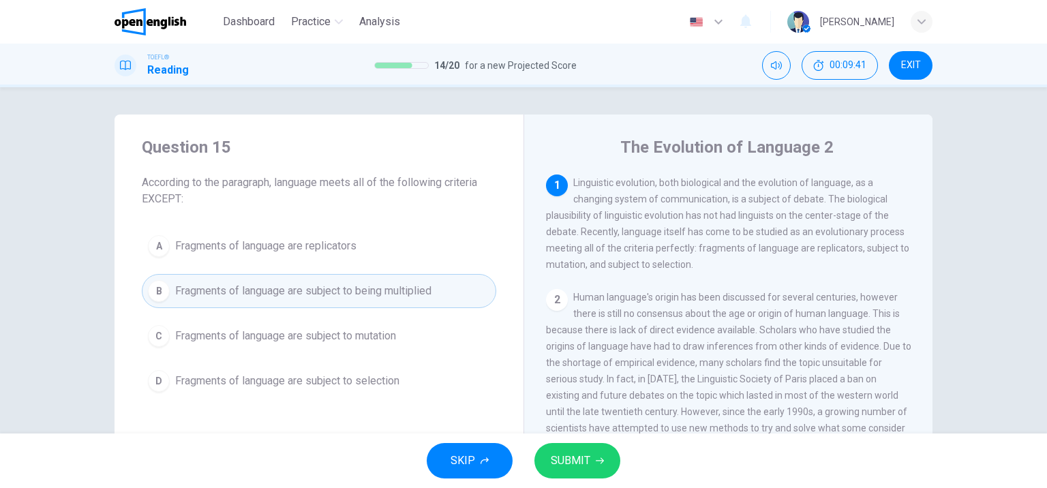
click at [578, 457] on span "SUBMIT" at bounding box center [571, 460] width 40 height 19
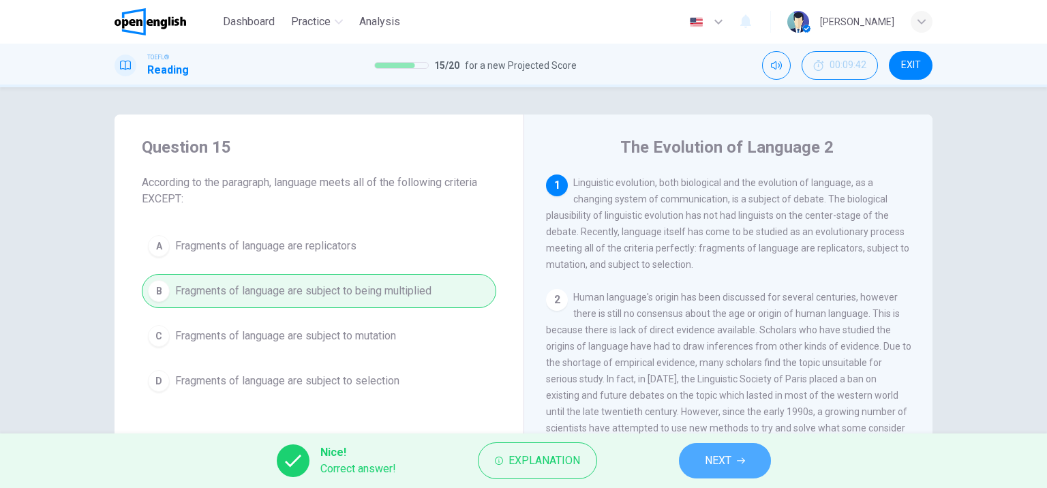
click at [712, 459] on span "NEXT" at bounding box center [718, 460] width 27 height 19
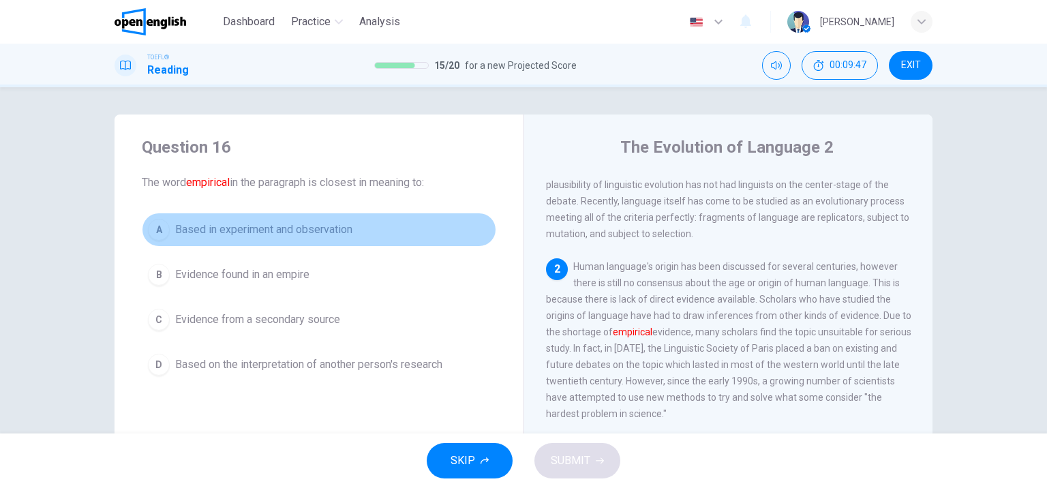
click at [307, 231] on span "Based in experiment and observation" at bounding box center [263, 230] width 177 height 16
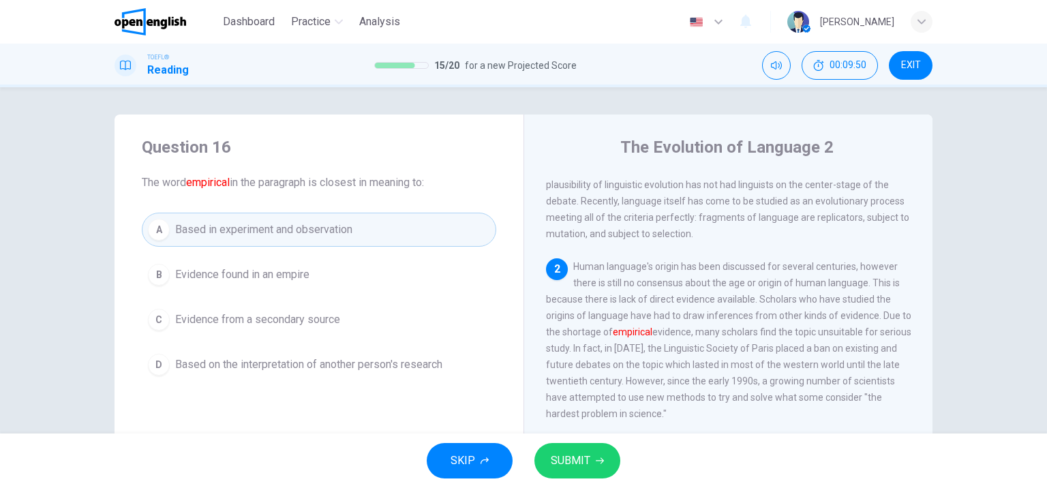
click at [580, 463] on span "SUBMIT" at bounding box center [571, 460] width 40 height 19
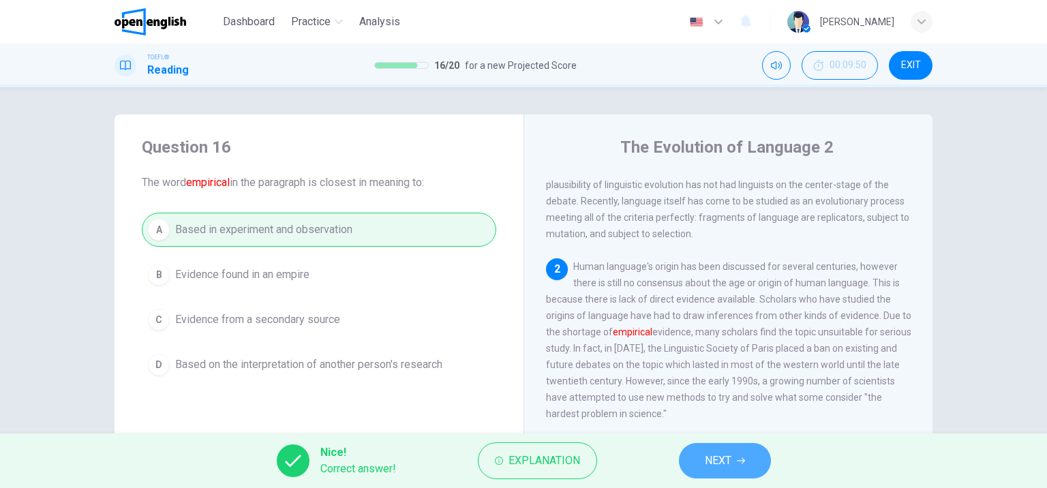
click at [706, 448] on button "NEXT" at bounding box center [725, 460] width 92 height 35
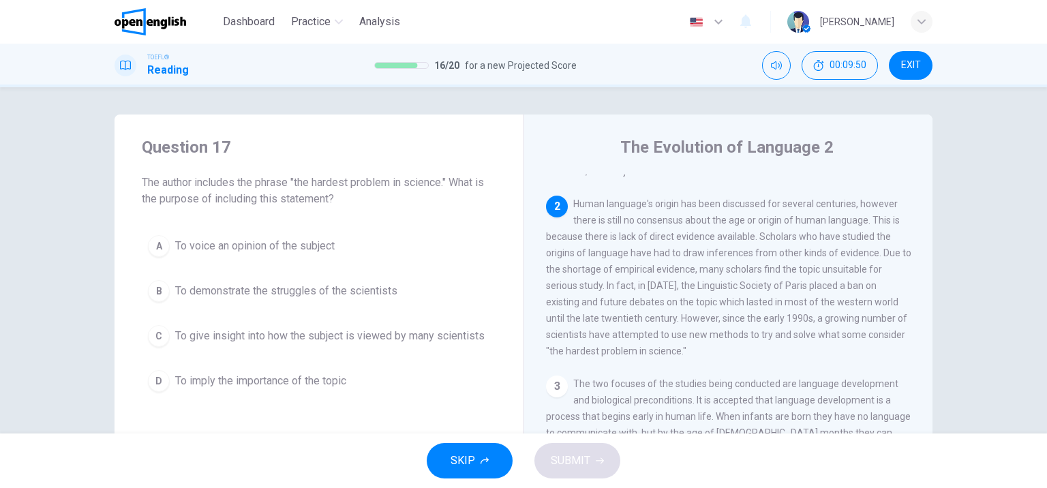
scroll to position [117, 0]
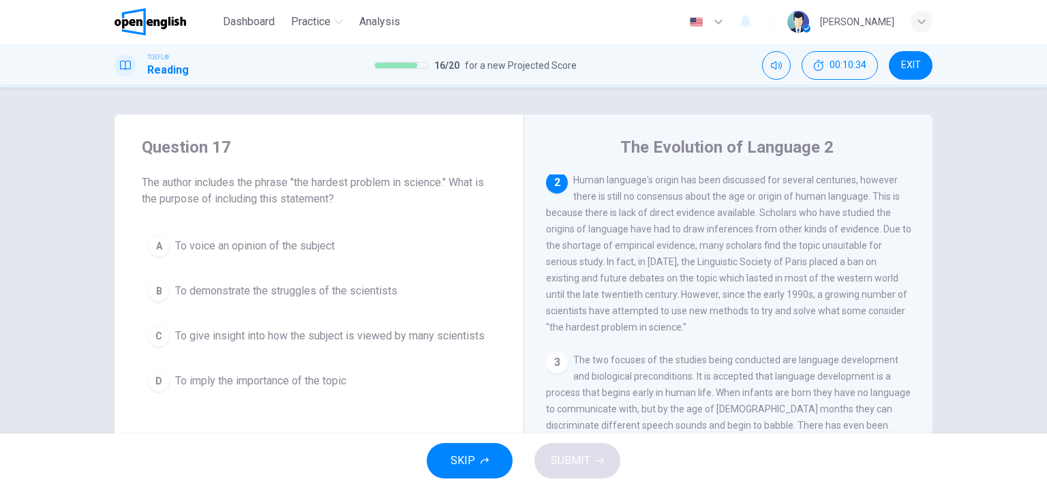
click at [308, 338] on span "To give insight into how the subject is viewed by many scientists" at bounding box center [329, 336] width 309 height 16
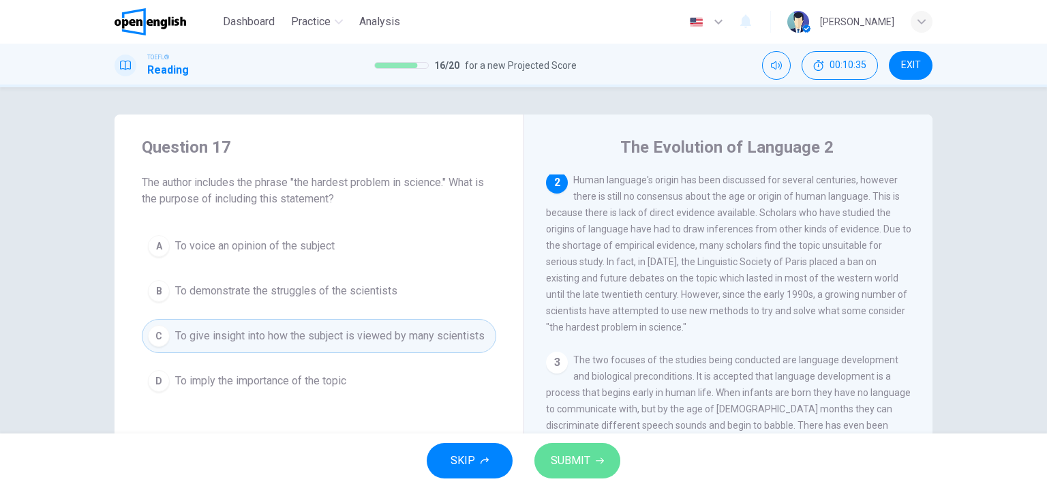
click at [573, 454] on span "SUBMIT" at bounding box center [571, 460] width 40 height 19
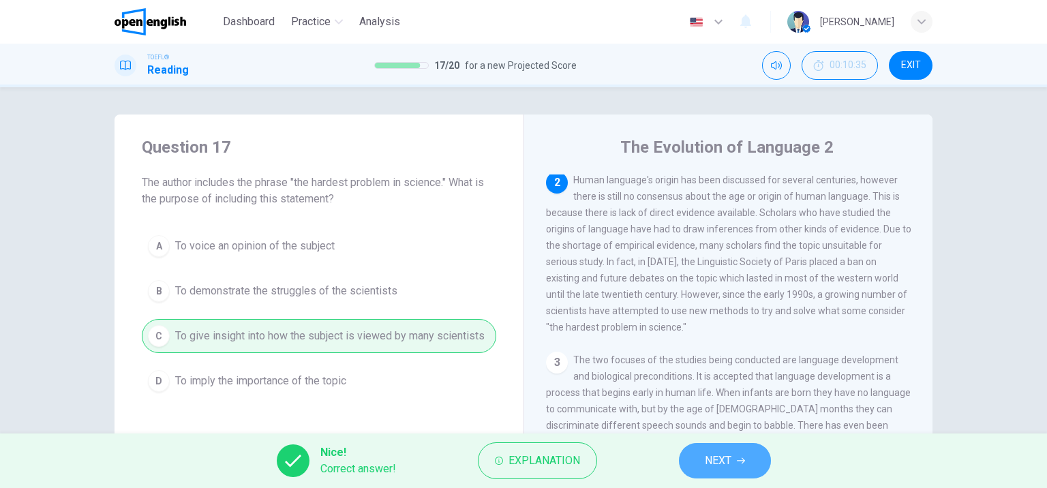
click at [724, 455] on span "NEXT" at bounding box center [718, 460] width 27 height 19
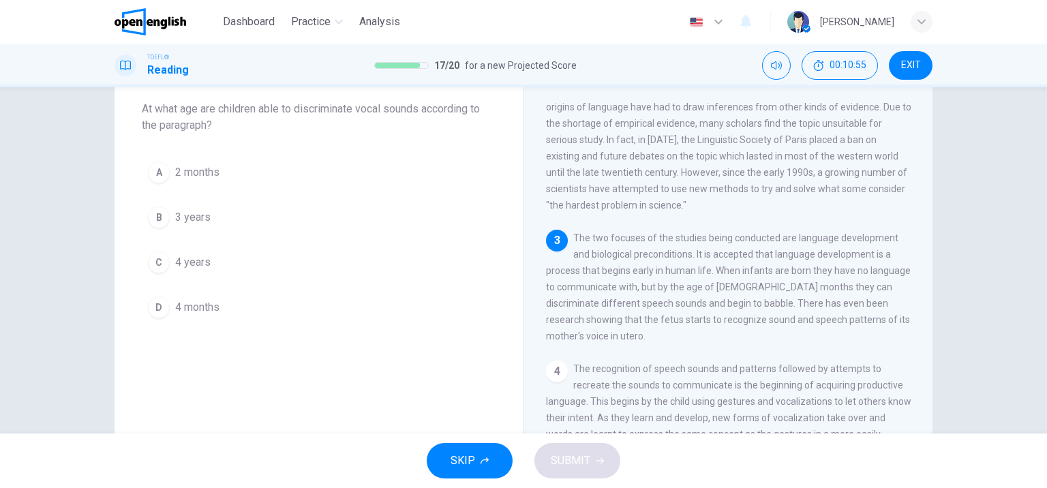
scroll to position [0, 0]
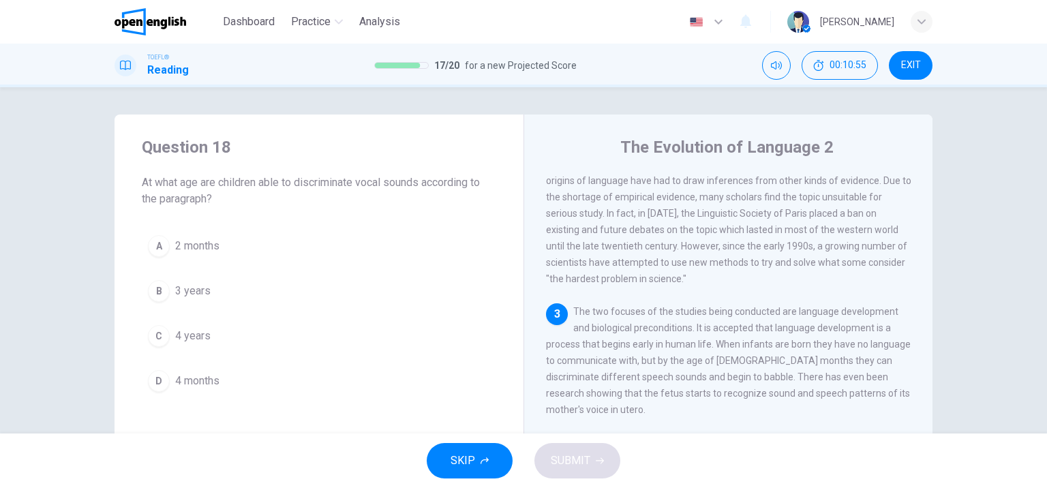
click at [226, 379] on button "D 4 months" at bounding box center [319, 381] width 354 height 34
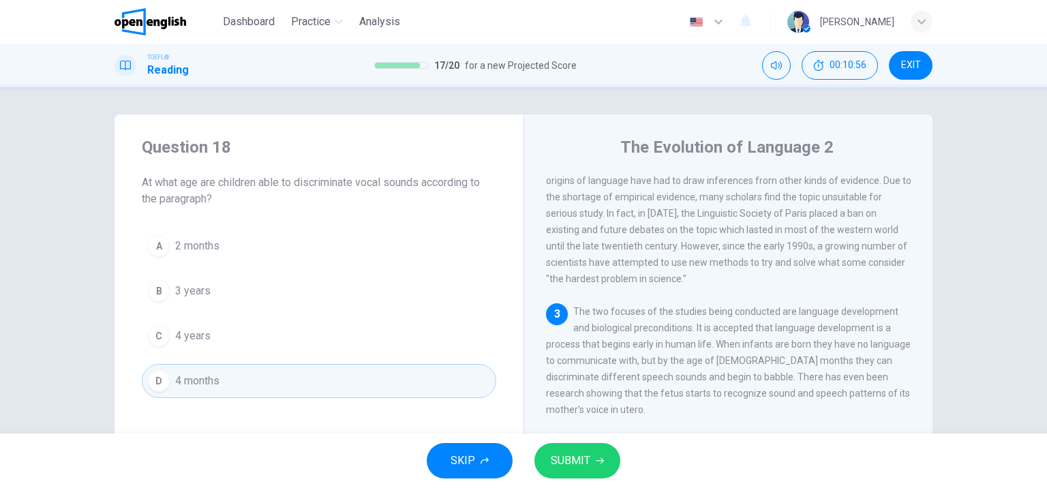
click at [567, 461] on span "SUBMIT" at bounding box center [571, 460] width 40 height 19
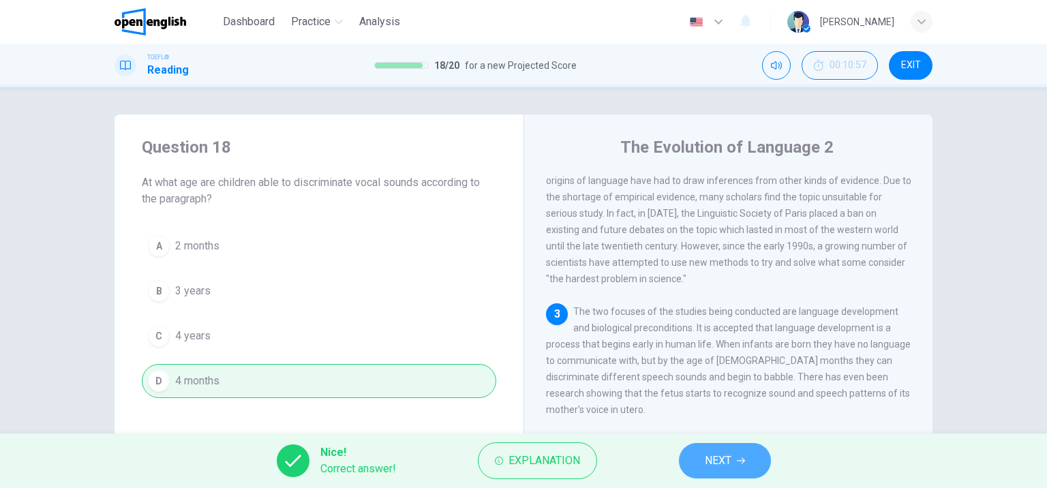
click at [718, 450] on button "NEXT" at bounding box center [725, 460] width 92 height 35
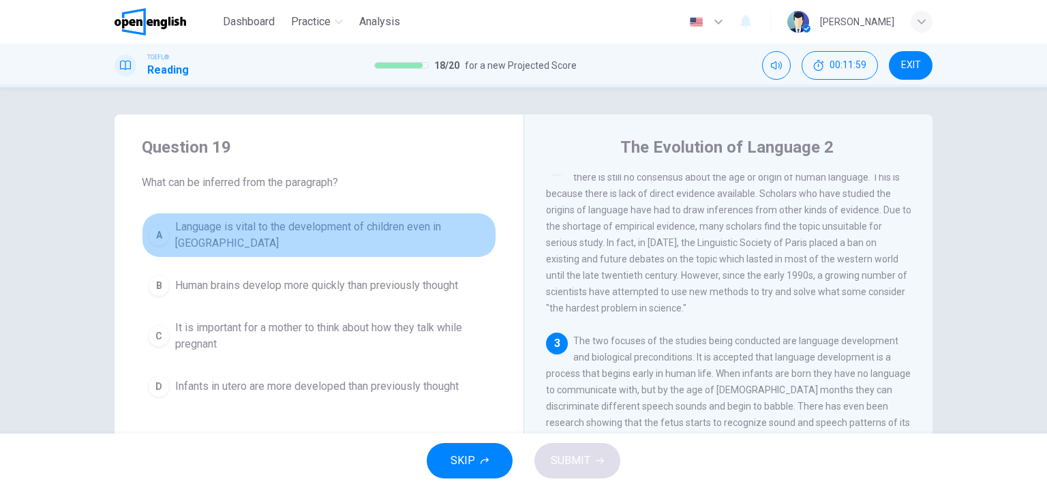
click at [343, 232] on span "Language is vital to the development of children even in utero" at bounding box center [332, 235] width 315 height 33
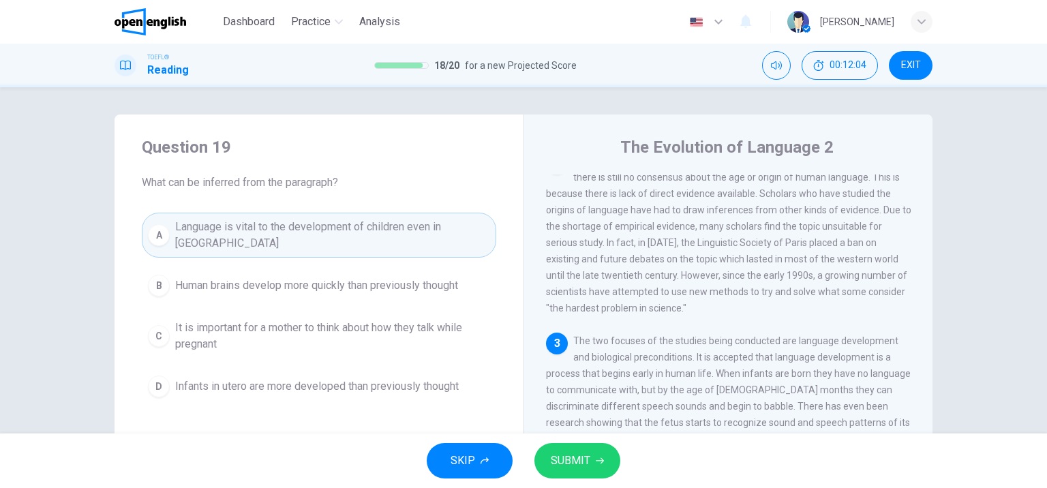
click at [566, 463] on span "SUBMIT" at bounding box center [571, 460] width 40 height 19
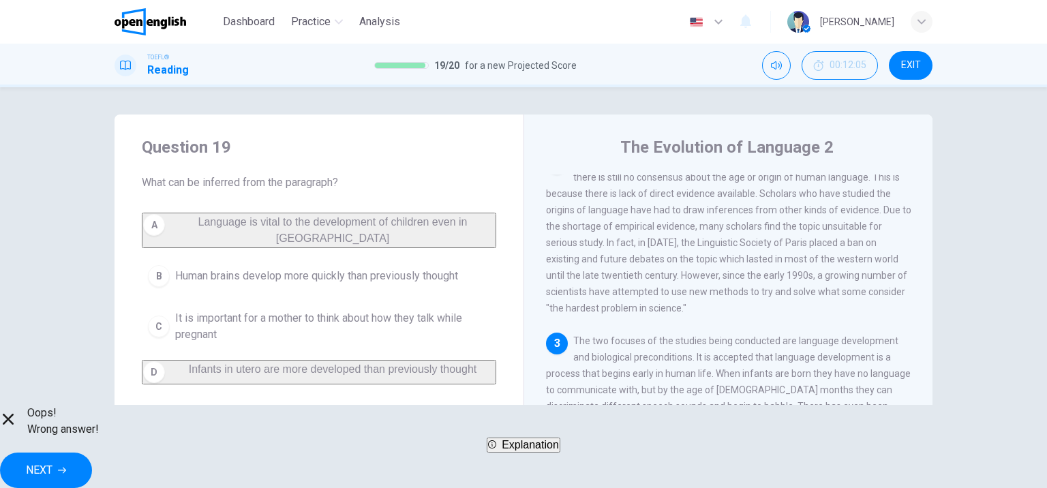
click at [684, 478] on div "Oops! Wrong answer! Explanation NEXT" at bounding box center [523, 446] width 1047 height 83
click at [92, 472] on button "NEXT" at bounding box center [46, 470] width 92 height 35
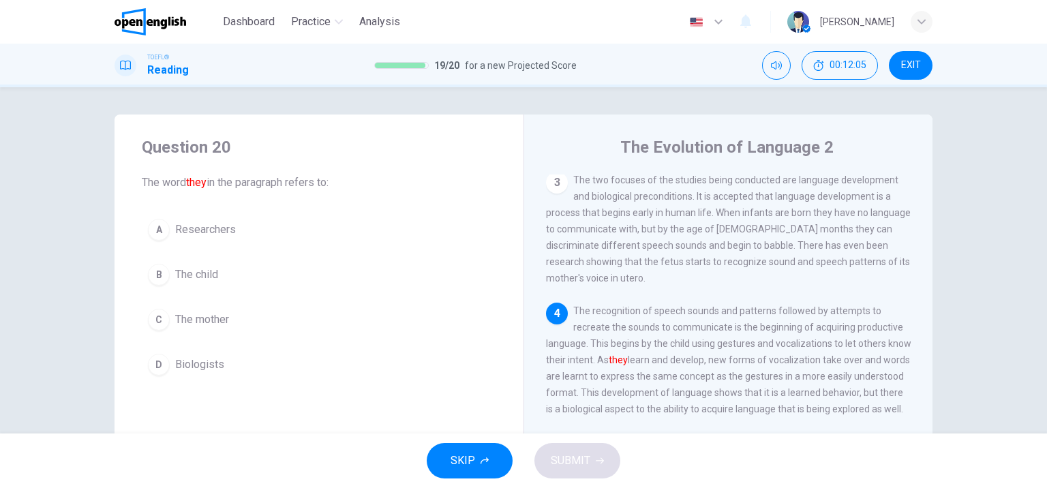
scroll to position [317, 0]
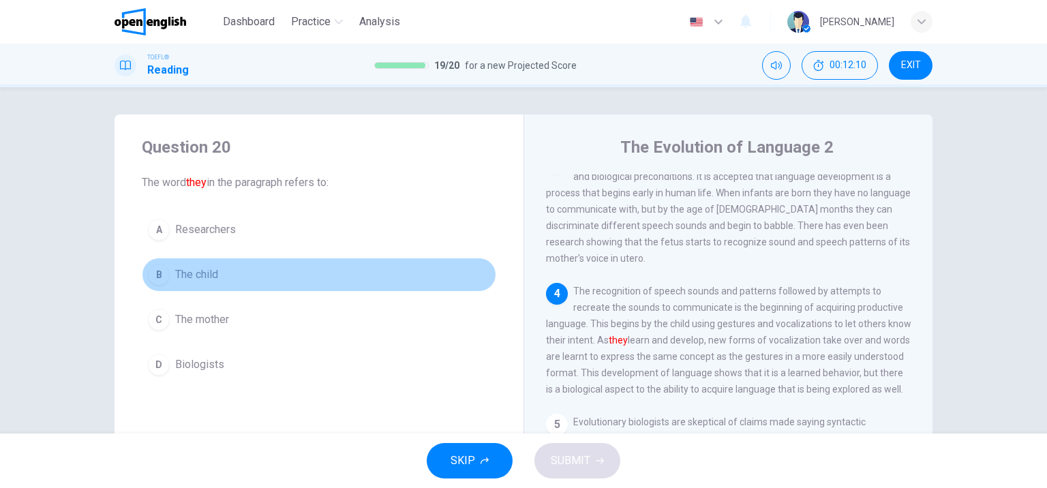
click at [202, 281] on span "The child" at bounding box center [196, 274] width 43 height 16
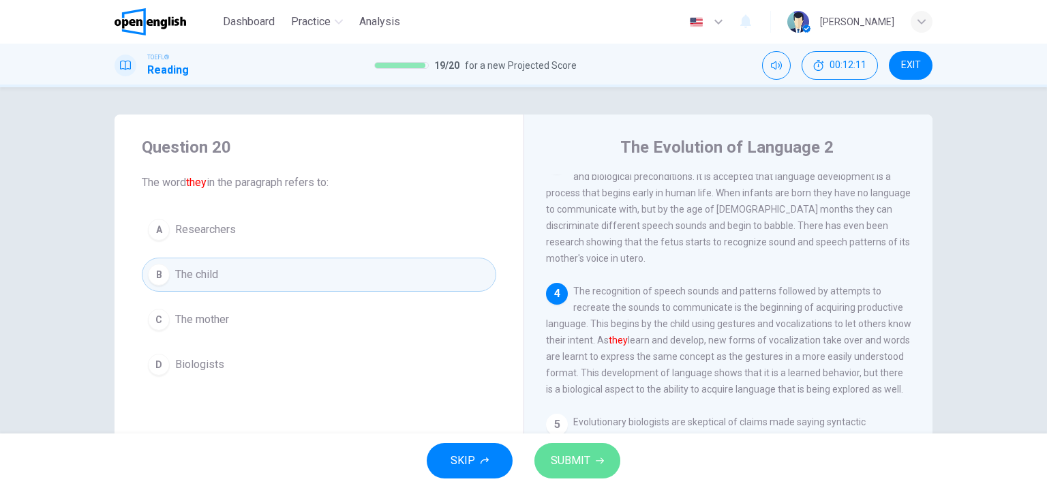
click at [576, 451] on span "SUBMIT" at bounding box center [571, 460] width 40 height 19
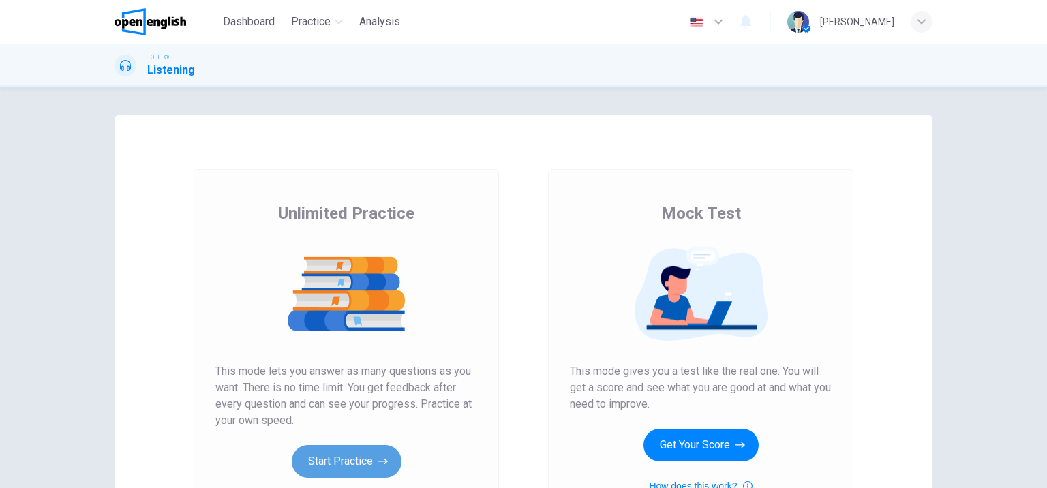
click at [359, 467] on button "Start Practice" at bounding box center [347, 461] width 110 height 33
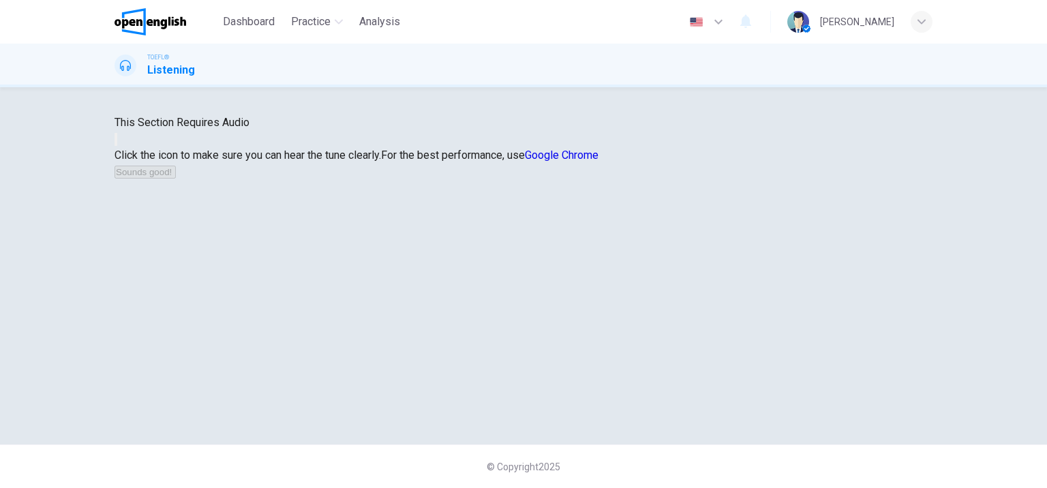
click at [117, 146] on button "button" at bounding box center [116, 139] width 3 height 13
click at [176, 179] on button "Sounds good!" at bounding box center [145, 172] width 61 height 13
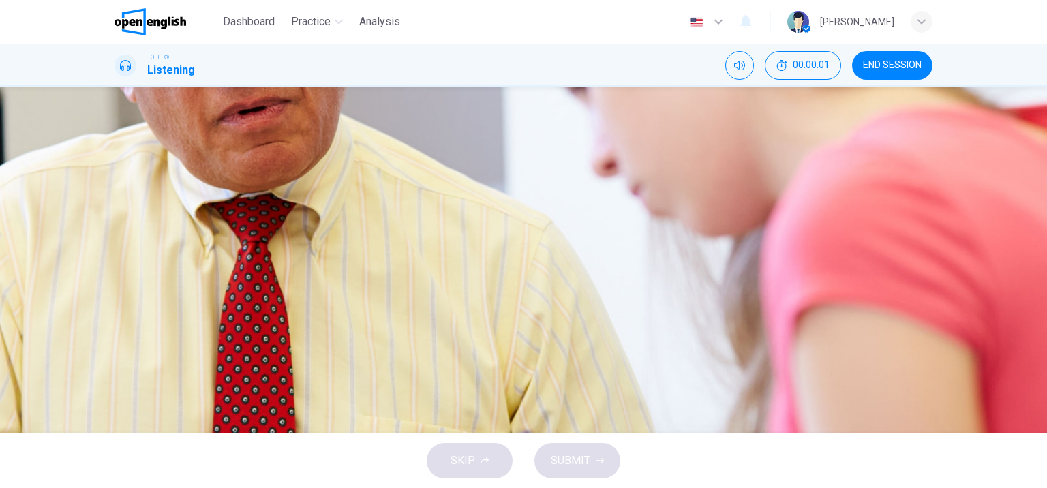
click at [117, 340] on button "button" at bounding box center [116, 346] width 3 height 13
type input "*"
click at [606, 322] on button "D To consult about switching majors" at bounding box center [524, 305] width 818 height 34
click at [580, 462] on span "SUBMIT" at bounding box center [571, 460] width 40 height 19
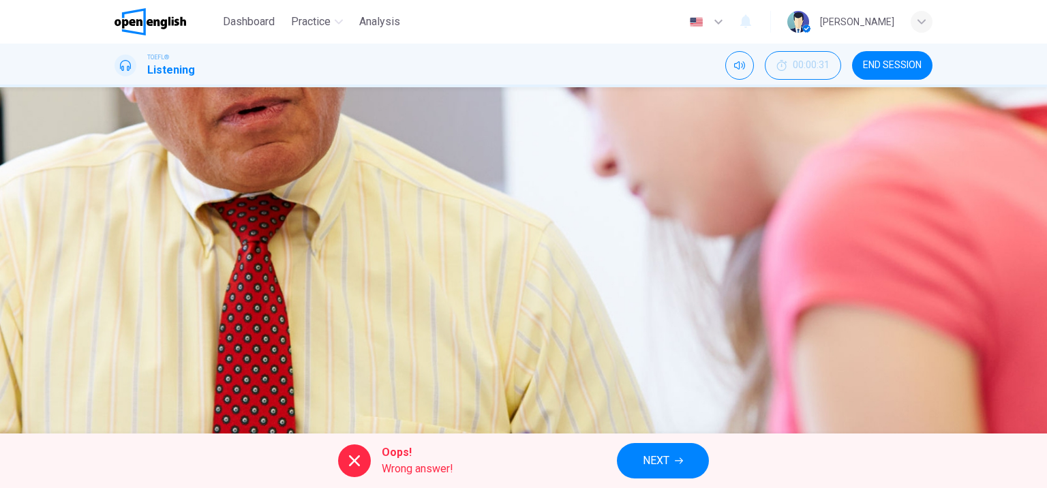
click at [673, 463] on button "NEXT" at bounding box center [663, 460] width 92 height 35
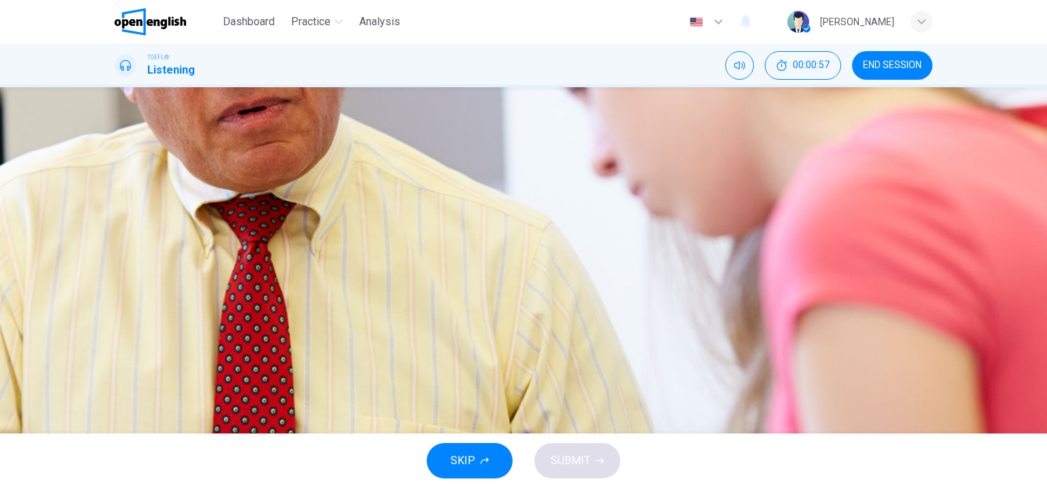
click at [320, 313] on span "She has already taken many of them" at bounding box center [234, 304] width 172 height 16
click at [358, 279] on span "If she takes them, they will bring up her GPA" at bounding box center [253, 270] width 210 height 16
click at [585, 455] on span "SUBMIT" at bounding box center [571, 460] width 40 height 19
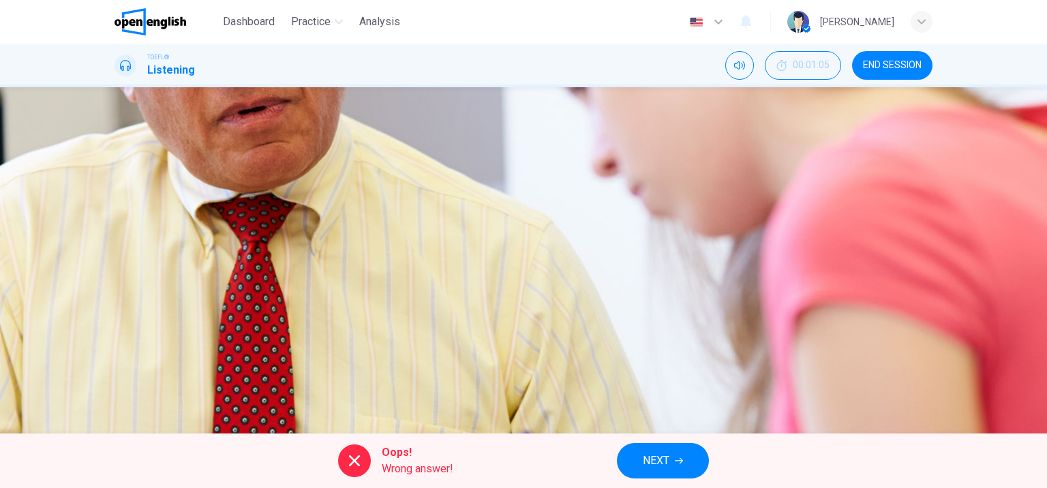
click at [678, 468] on button "NEXT" at bounding box center [663, 460] width 92 height 35
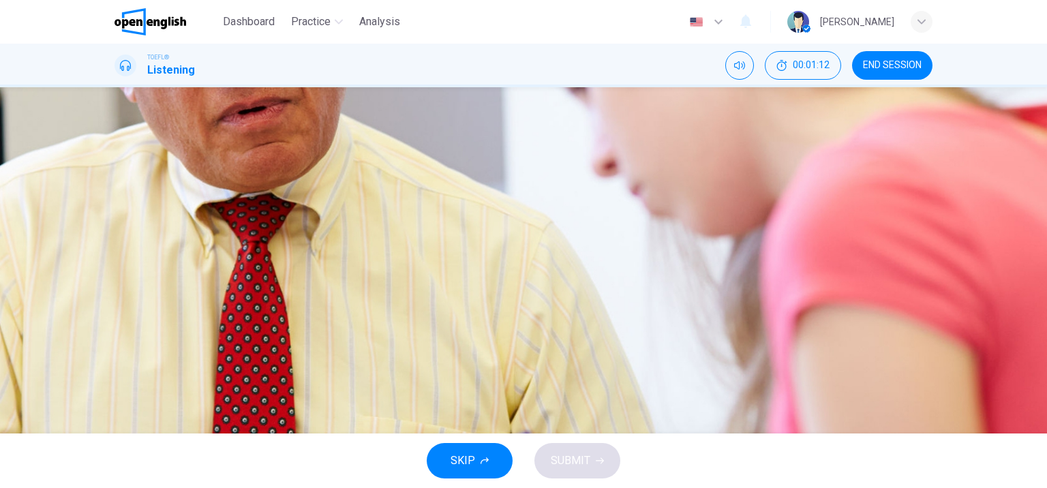
click at [335, 279] on span "That the student had a different advisor" at bounding box center [241, 270] width 187 height 16
click at [581, 457] on span "SUBMIT" at bounding box center [571, 460] width 40 height 19
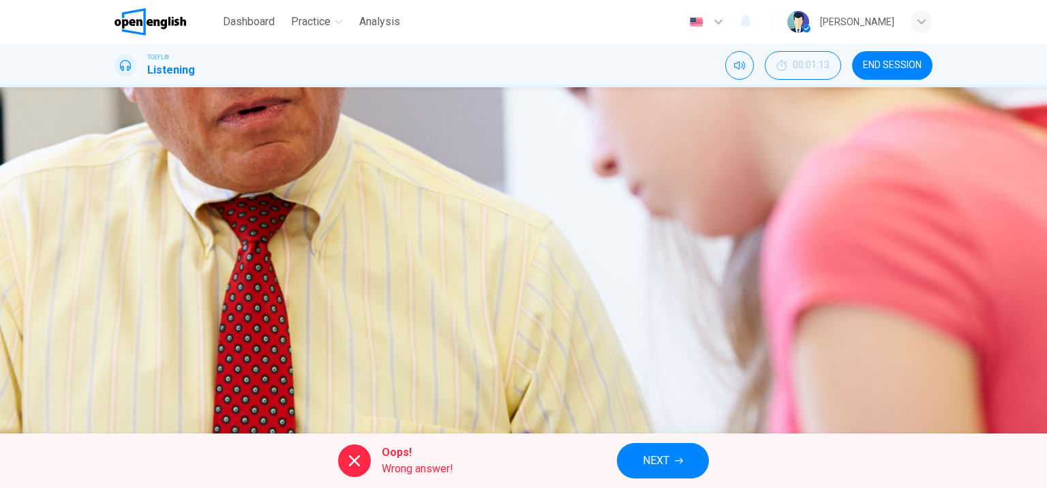
click at [644, 460] on span "NEXT" at bounding box center [656, 460] width 27 height 19
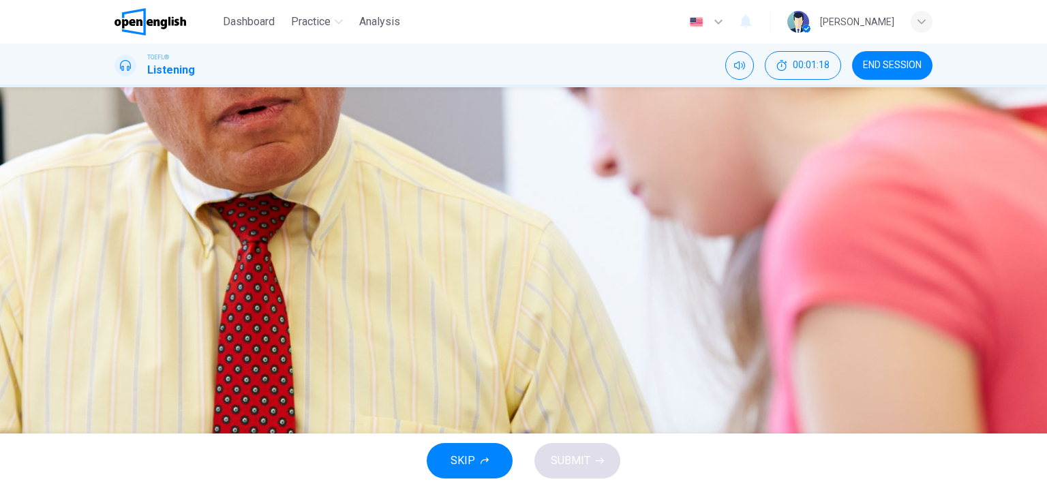
drag, startPoint x: 566, startPoint y: 342, endPoint x: 561, endPoint y: 352, distance: 11.0
click at [237, 279] on span "Recommendations" at bounding box center [192, 270] width 89 height 16
click at [268, 245] on span "The entrance exam score" at bounding box center [208, 236] width 120 height 16
click at [584, 469] on span "SUBMIT" at bounding box center [571, 460] width 40 height 19
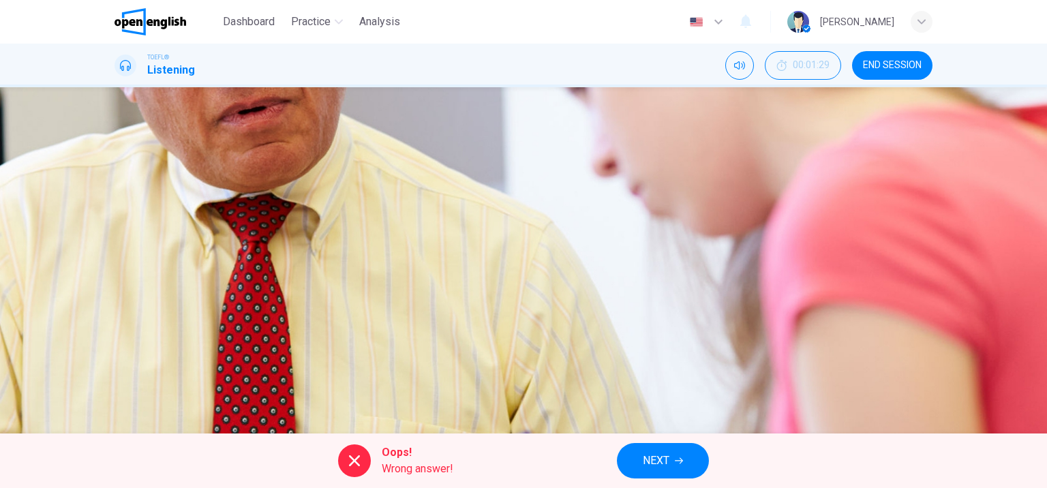
click at [655, 462] on span "NEXT" at bounding box center [656, 460] width 27 height 19
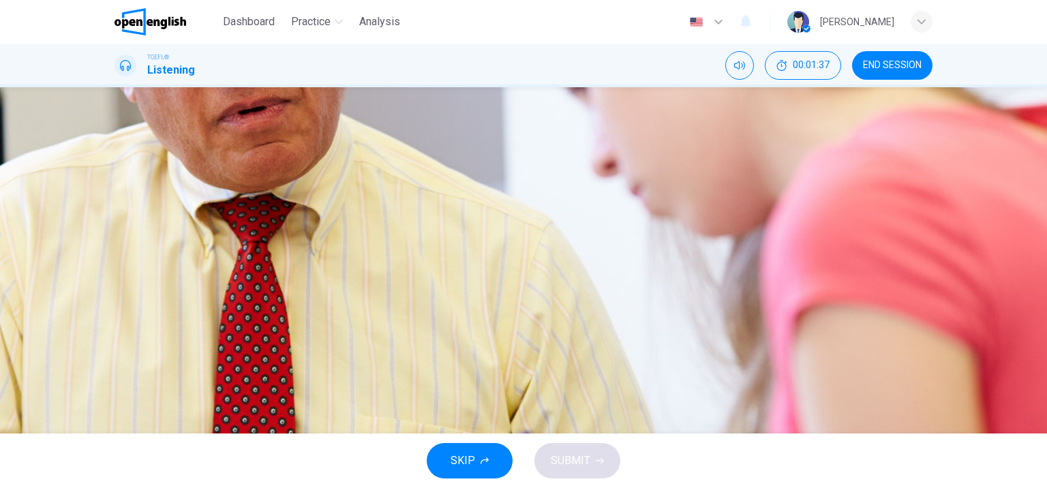
click at [393, 279] on span "She can use it in place of conferring with an advisor" at bounding box center [270, 270] width 245 height 16
click at [581, 466] on span "SUBMIT" at bounding box center [571, 460] width 40 height 19
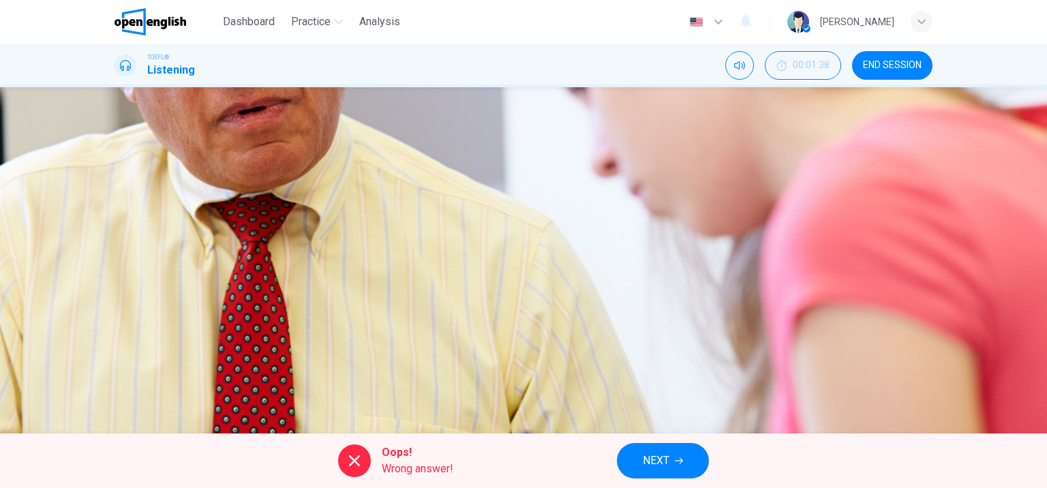
type input "**"
click at [661, 463] on span "NEXT" at bounding box center [656, 460] width 27 height 19
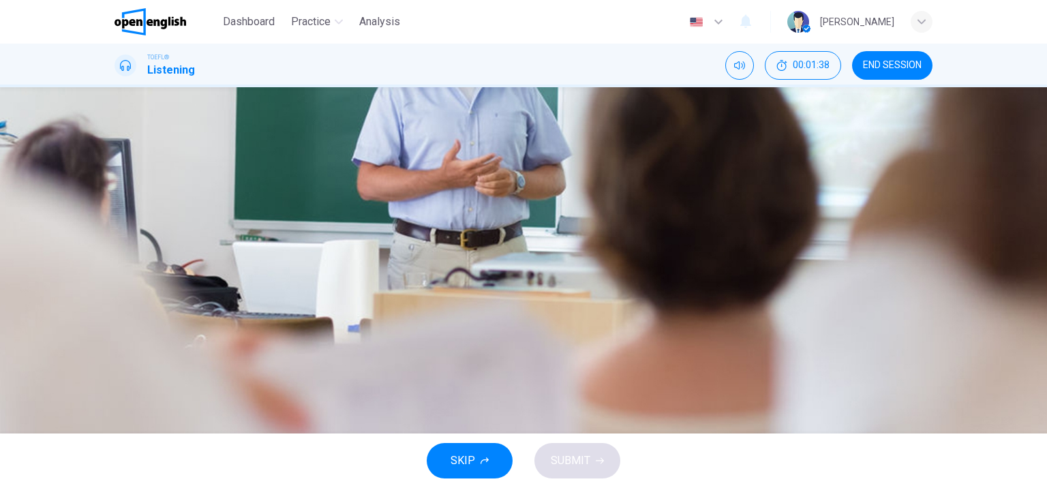
click at [139, 338] on div "04m 05s" at bounding box center [524, 373] width 818 height 70
click at [117, 340] on button "button" at bounding box center [116, 346] width 3 height 13
click at [632, 288] on button "C The basic chemical structure of organic molecules" at bounding box center [524, 271] width 818 height 34
click at [564, 459] on span "SUBMIT" at bounding box center [571, 460] width 40 height 19
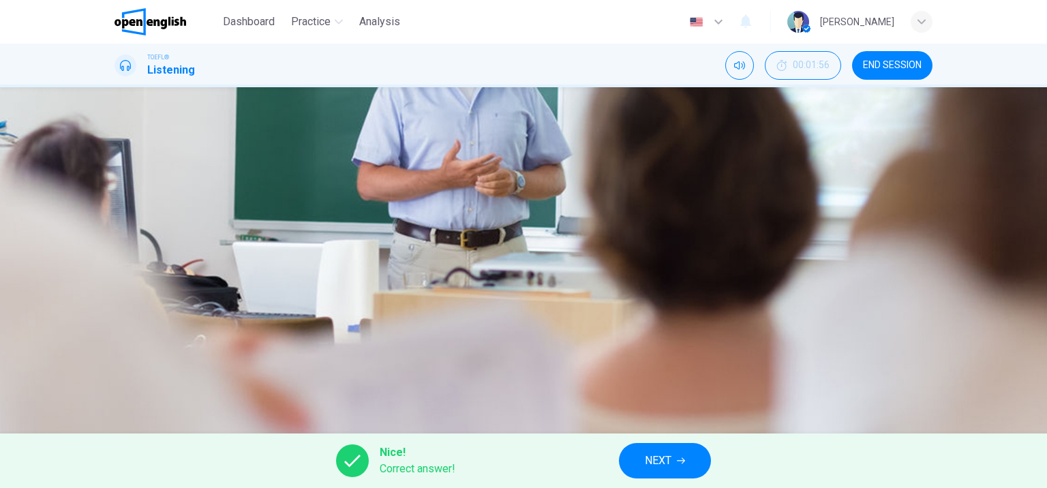
click at [662, 466] on span "NEXT" at bounding box center [658, 460] width 27 height 19
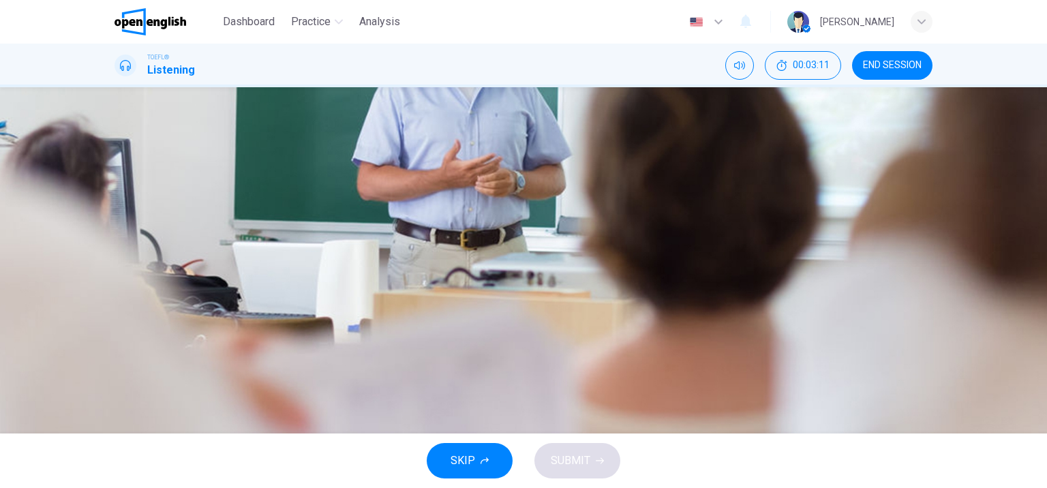
click at [232, 211] on span "Why garlic smells" at bounding box center [190, 202] width 85 height 16
click at [255, 279] on span "Why we fill up our cars" at bounding box center [201, 270] width 107 height 16
click at [563, 463] on span "SUBMIT" at bounding box center [571, 460] width 40 height 19
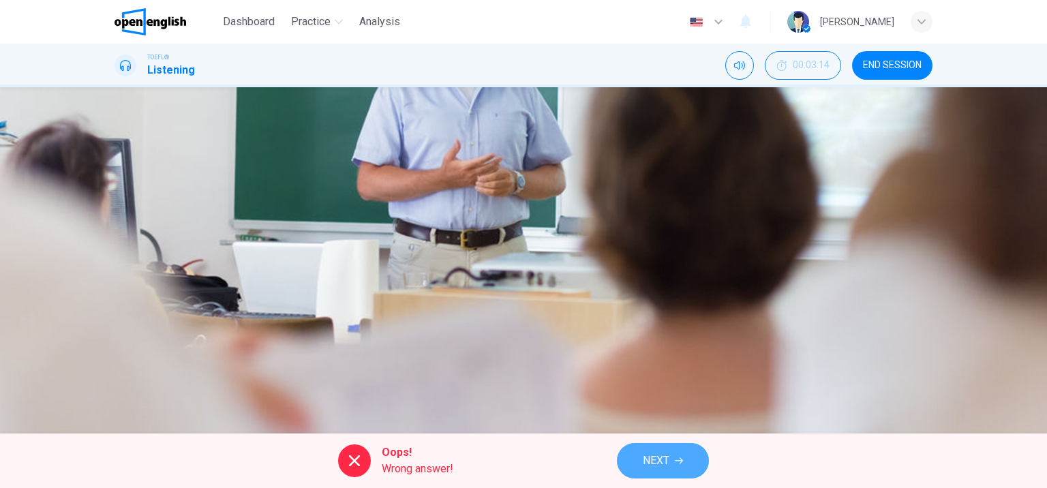
click at [650, 457] on span "NEXT" at bounding box center [656, 460] width 27 height 19
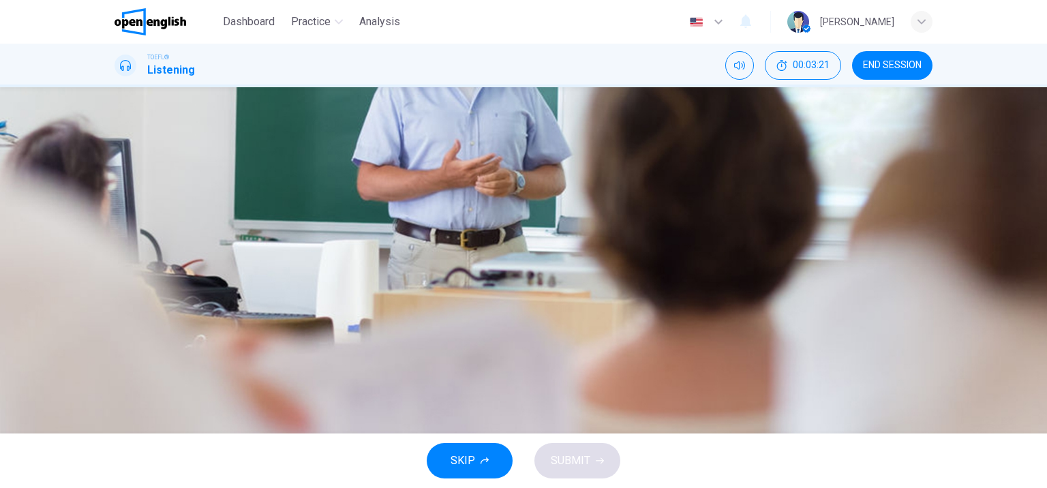
click at [440, 279] on span "Molecules are made up of chemicals that regulate our bodies" at bounding box center [294, 270] width 292 height 16
click at [552, 461] on span "SUBMIT" at bounding box center [571, 460] width 40 height 19
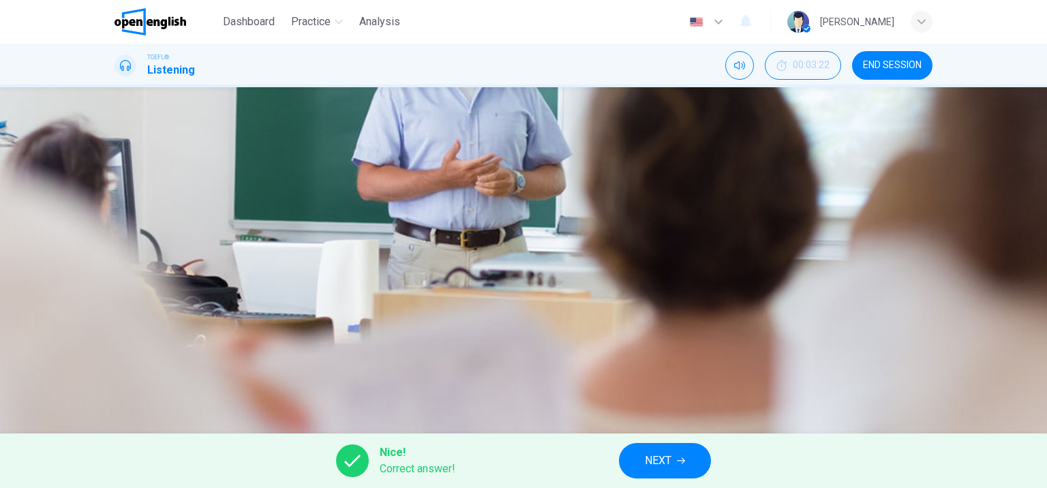
click at [641, 466] on button "NEXT" at bounding box center [665, 460] width 92 height 35
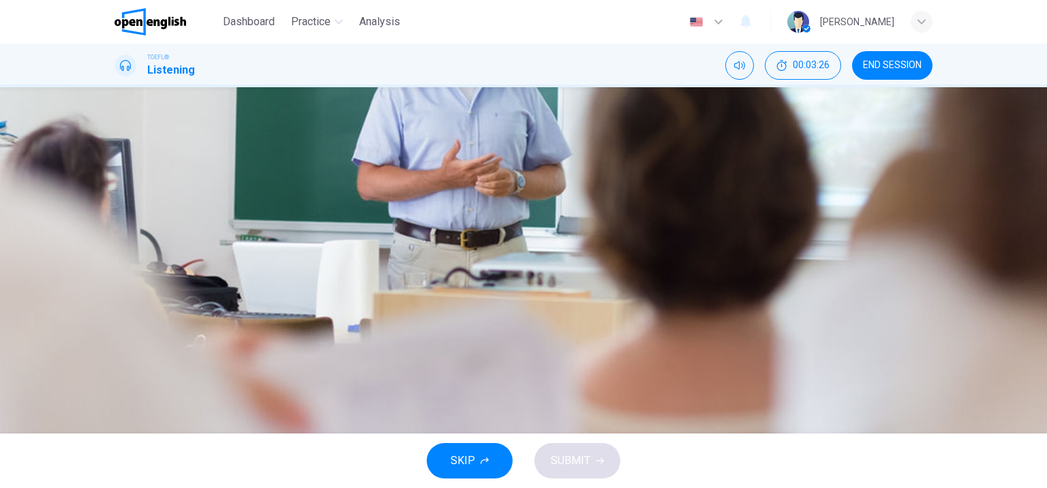
click at [181, 279] on span "Carbon" at bounding box center [164, 270] width 33 height 16
click at [556, 458] on span "SUBMIT" at bounding box center [571, 460] width 40 height 19
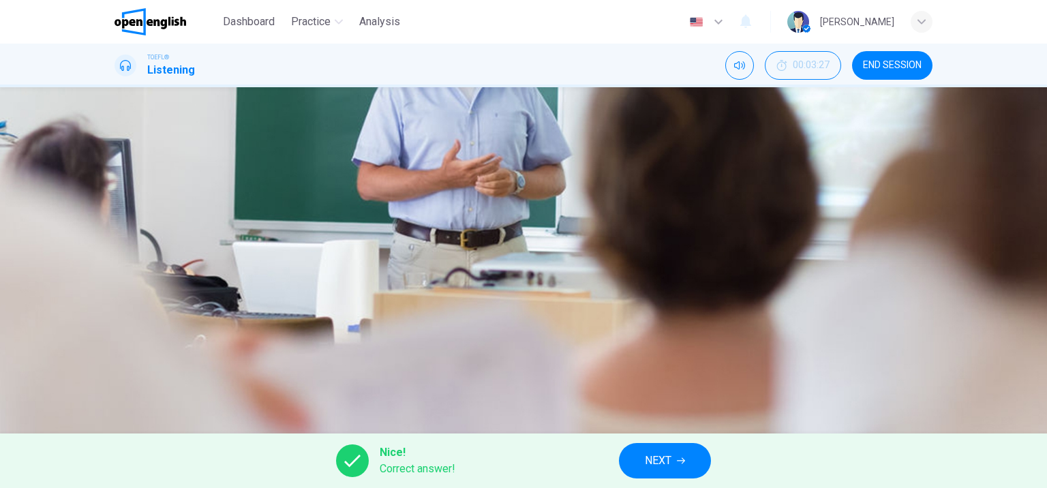
click at [638, 455] on button "NEXT" at bounding box center [665, 460] width 92 height 35
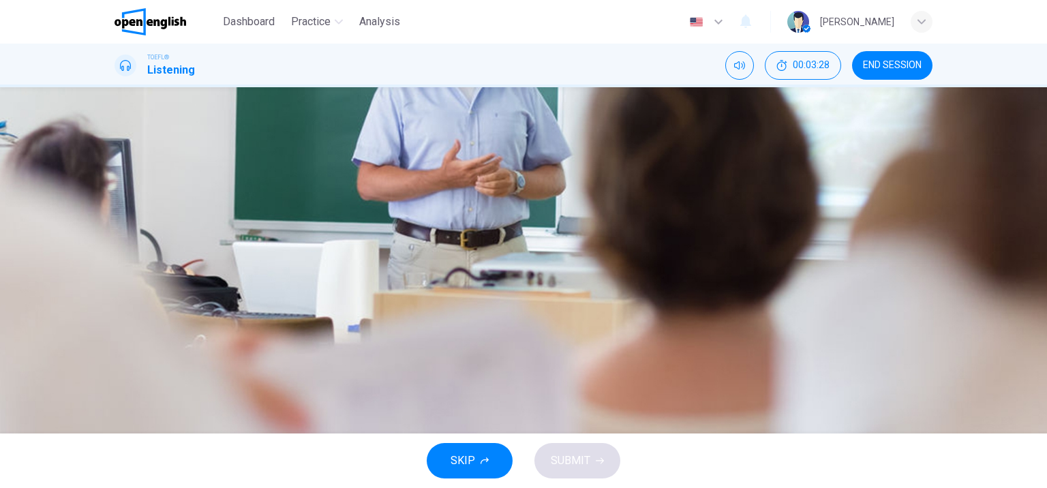
click at [116, 419] on icon "button" at bounding box center [116, 419] width 0 height 0
type input "**"
click at [117, 200] on button "button" at bounding box center [116, 193] width 3 height 13
type input "**"
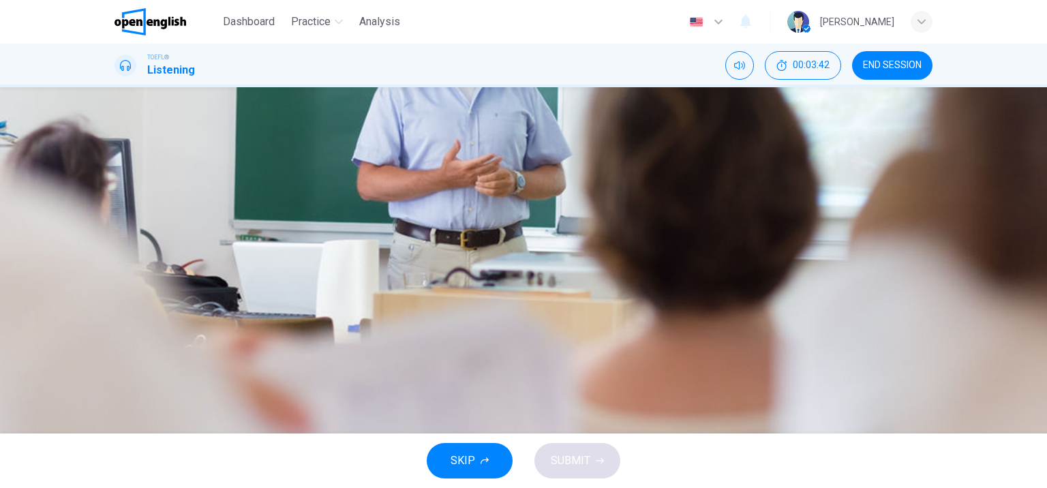
click at [553, 201] on button "A He is presenting a specific example" at bounding box center [524, 204] width 818 height 34
type input "**"
click at [559, 455] on span "SUBMIT" at bounding box center [571, 460] width 40 height 19
type input "**"
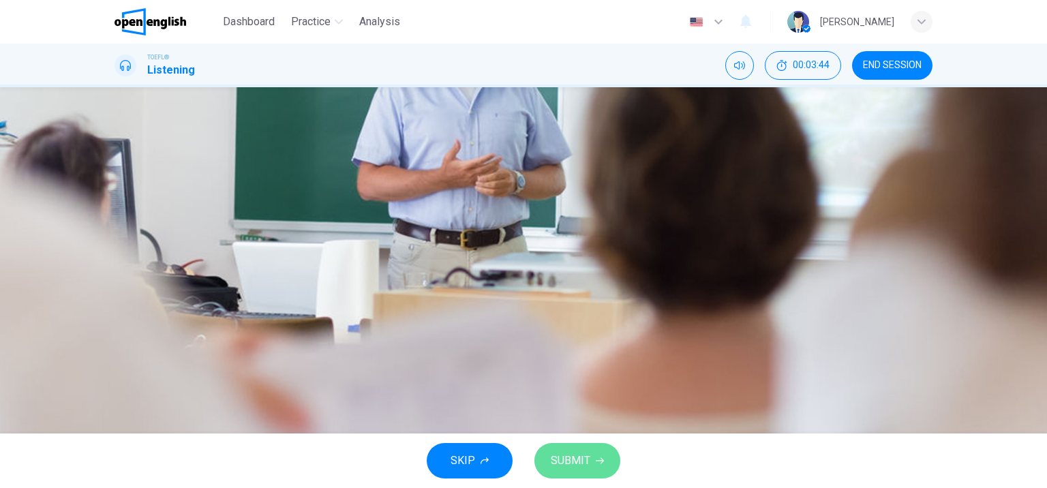
type input "**"
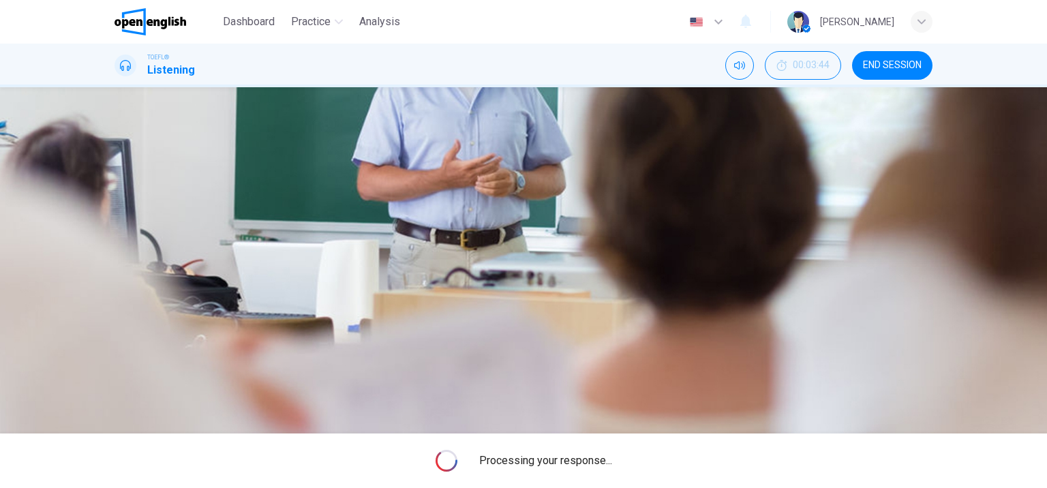
type input "**"
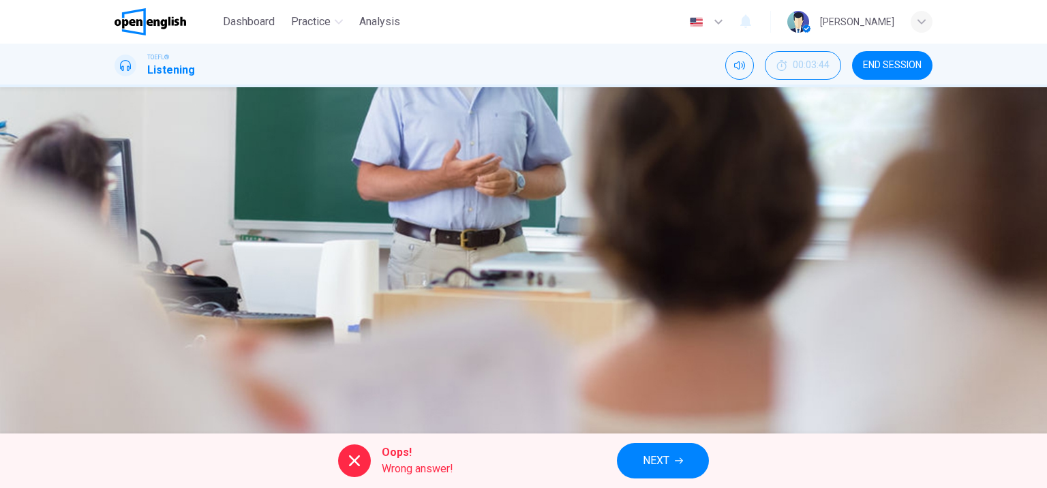
type input "**"
click at [654, 461] on span "NEXT" at bounding box center [656, 460] width 27 height 19
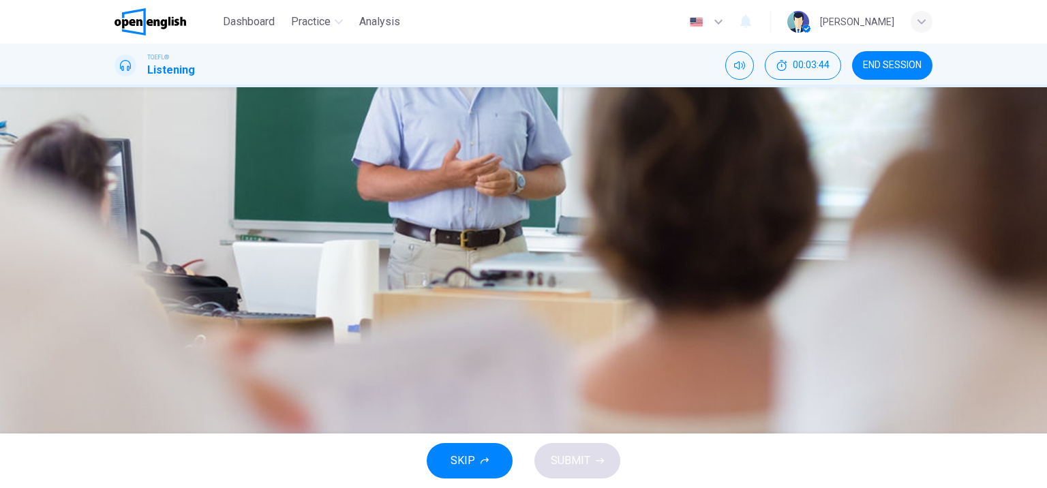
scroll to position [0, 0]
click at [117, 376] on button "Click to see the audio transcription" at bounding box center [116, 382] width 3 height 13
click at [130, 350] on icon "button" at bounding box center [124, 358] width 14 height 16
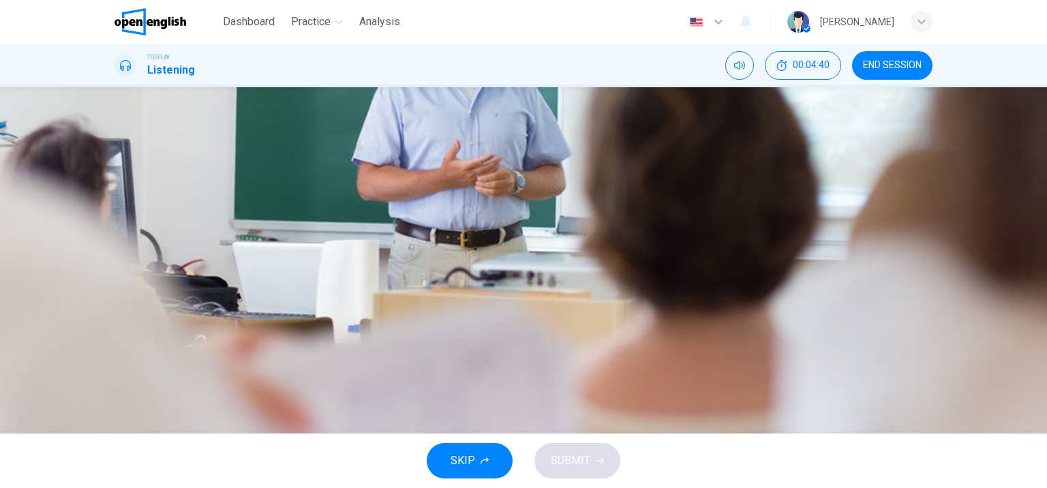
click at [200, 313] on span "Pesticides" at bounding box center [174, 304] width 52 height 16
click at [224, 279] on span "Fats and sugars" at bounding box center [186, 270] width 76 height 16
click at [586, 464] on span "SUBMIT" at bounding box center [571, 460] width 40 height 19
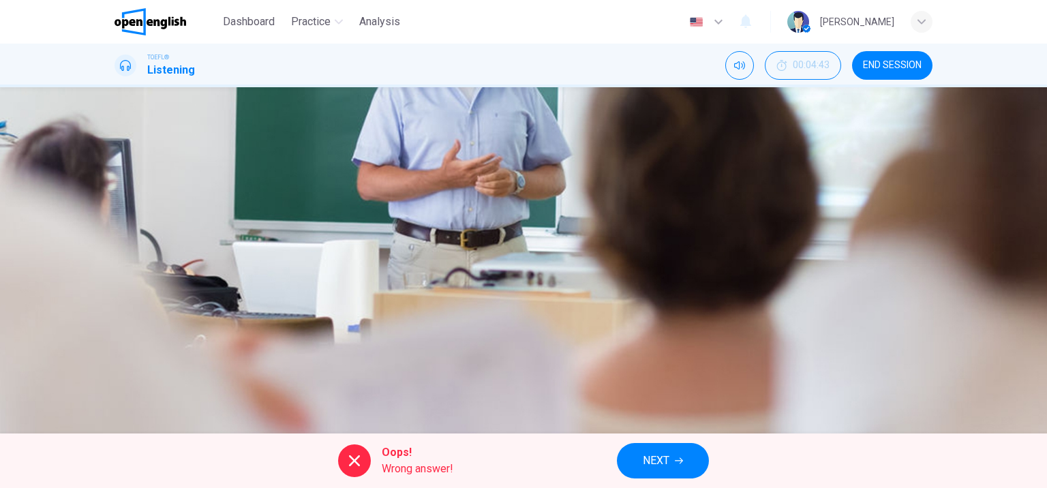
type input "**"
click at [654, 462] on span "NEXT" at bounding box center [656, 460] width 27 height 19
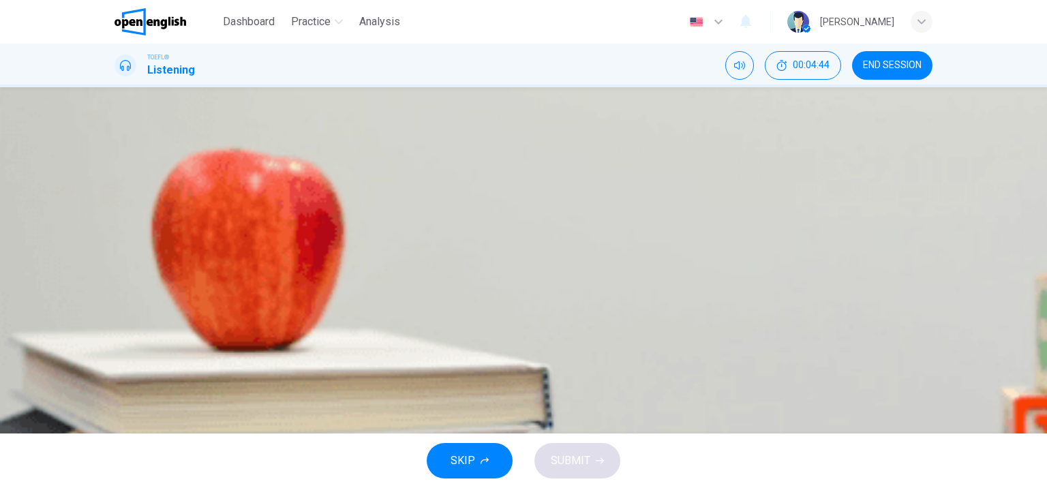
click at [116, 350] on icon "button" at bounding box center [116, 350] width 0 height 0
click at [470, 245] on span "The professor wants an in-depth report about the student's vacation" at bounding box center [309, 236] width 322 height 16
click at [581, 464] on span "SUBMIT" at bounding box center [571, 460] width 40 height 19
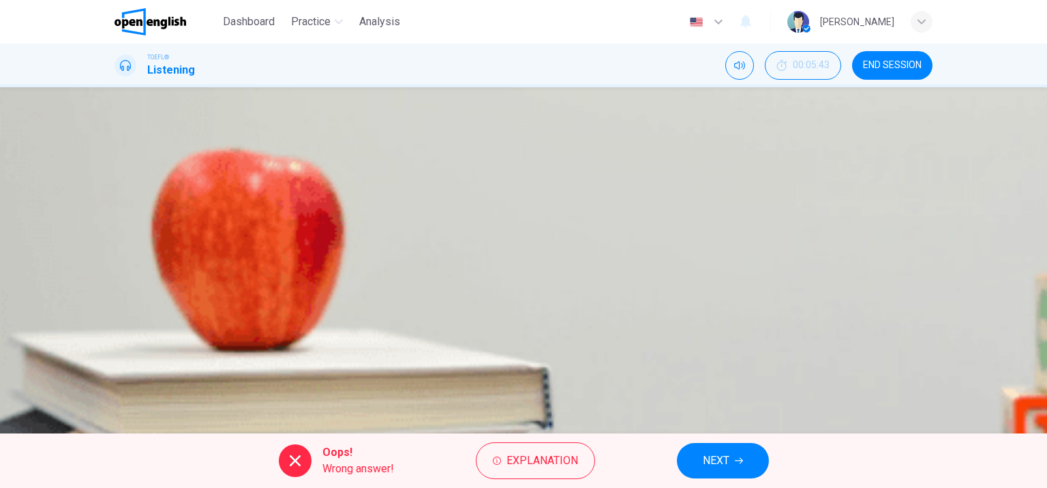
click at [714, 459] on span "NEXT" at bounding box center [716, 460] width 27 height 19
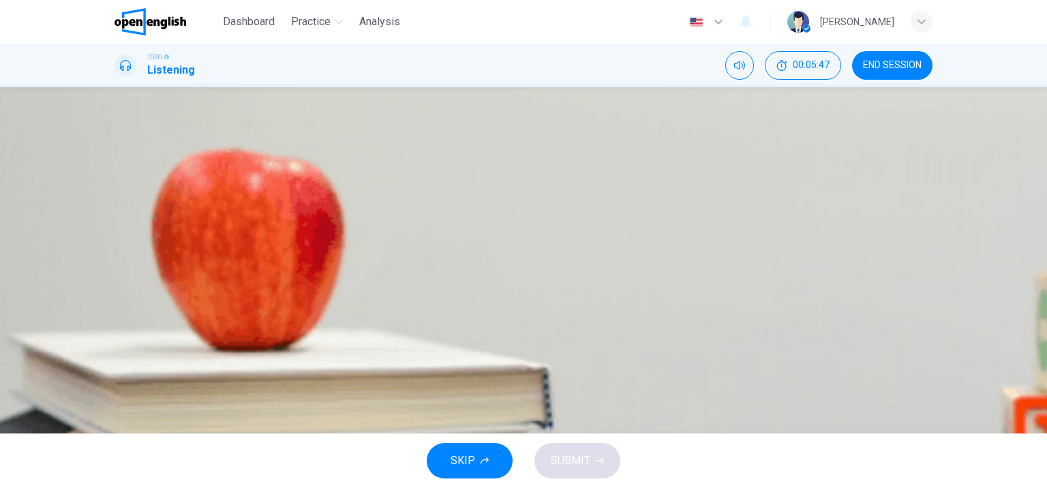
click at [190, 279] on span "Dolphins" at bounding box center [169, 270] width 42 height 16
click at [577, 461] on span "SUBMIT" at bounding box center [571, 460] width 40 height 19
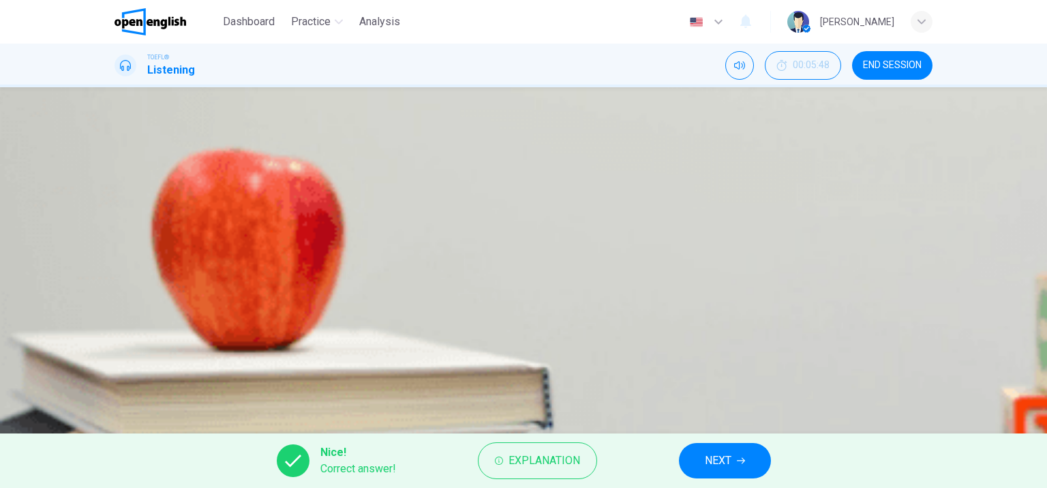
click at [731, 455] on button "NEXT" at bounding box center [725, 460] width 92 height 35
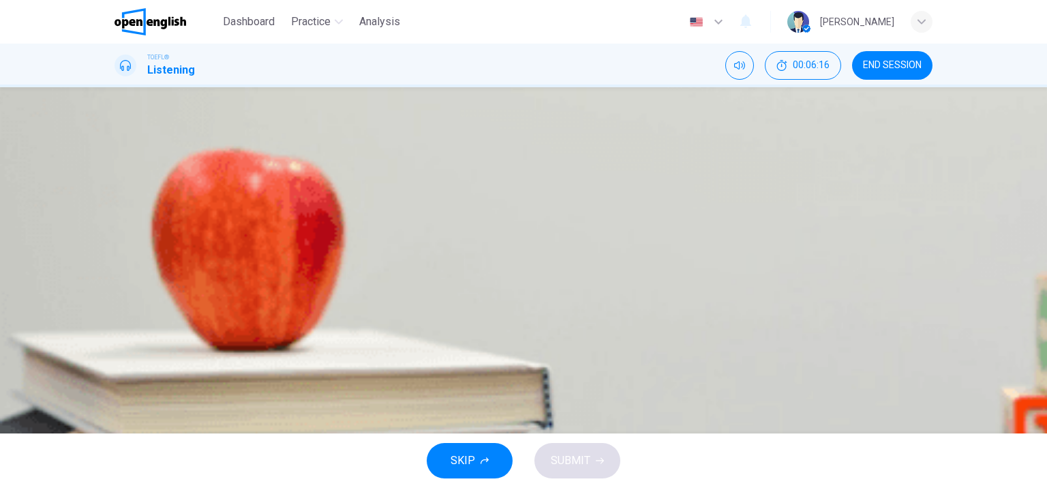
click at [510, 313] on span "The student should work very little on research and a lot on actually writing it" at bounding box center [329, 304] width 363 height 16
click at [580, 464] on span "SUBMIT" at bounding box center [571, 460] width 40 height 19
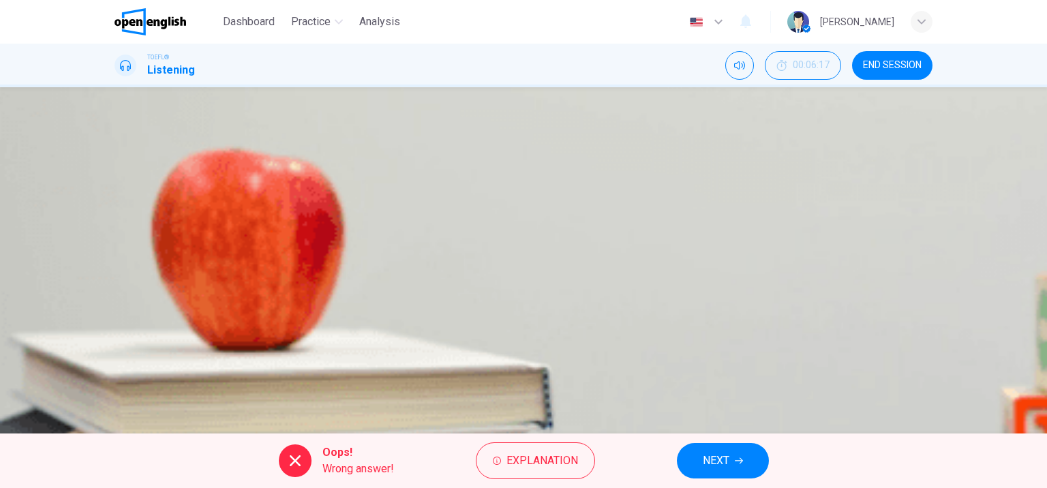
click at [716, 463] on span "NEXT" at bounding box center [716, 460] width 27 height 19
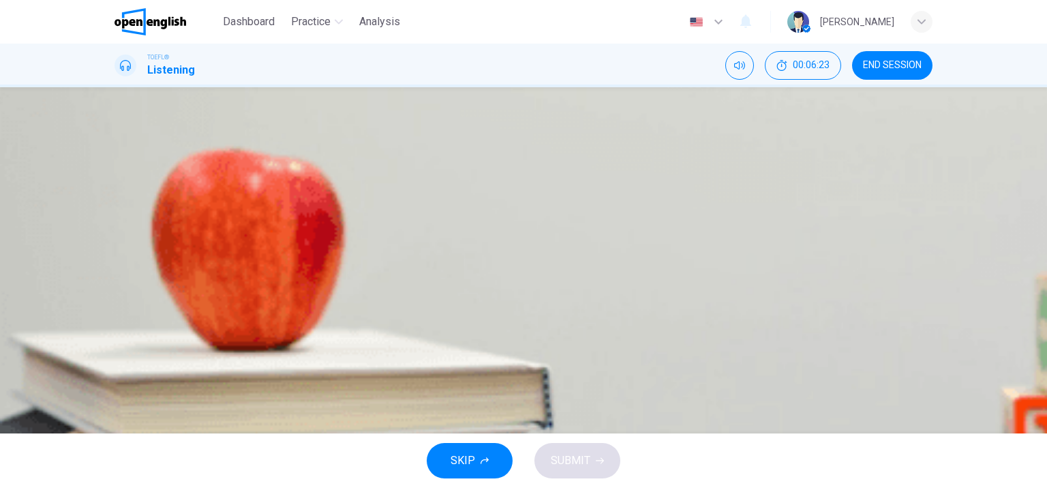
click at [129, 352] on icon "button" at bounding box center [125, 358] width 12 height 12
click at [131, 385] on icon "Click to see the audio transcription" at bounding box center [123, 393] width 15 height 16
click at [516, 279] on span "The student should accept the job and then come back to school after a break" at bounding box center [332, 270] width 368 height 16
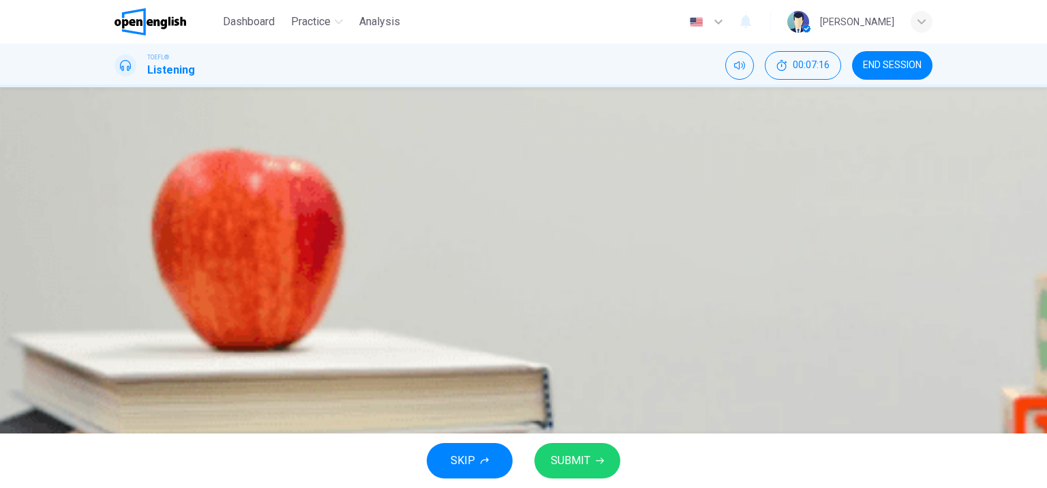
click at [449, 211] on span "The student should decline the job and stay to finish his degree" at bounding box center [298, 202] width 301 height 16
click at [564, 457] on span "SUBMIT" at bounding box center [571, 460] width 40 height 19
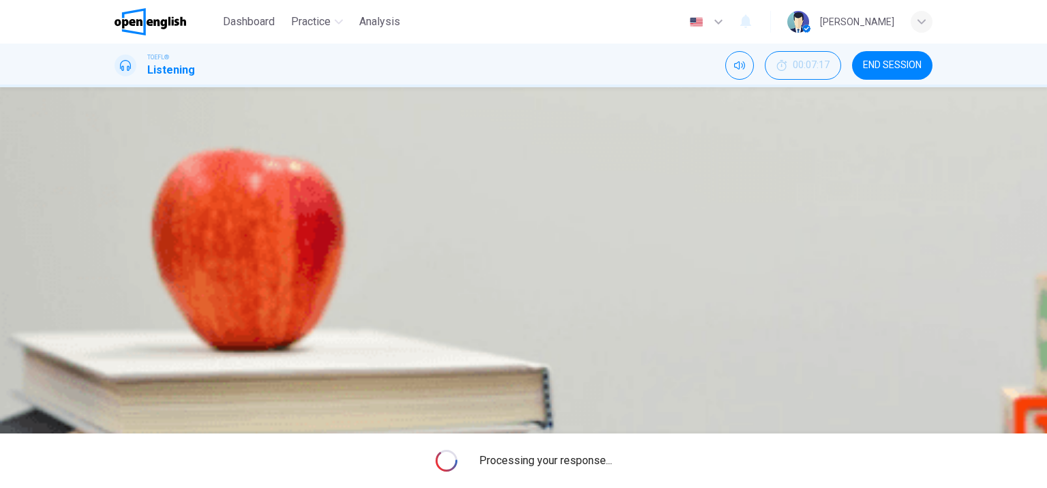
type input "**"
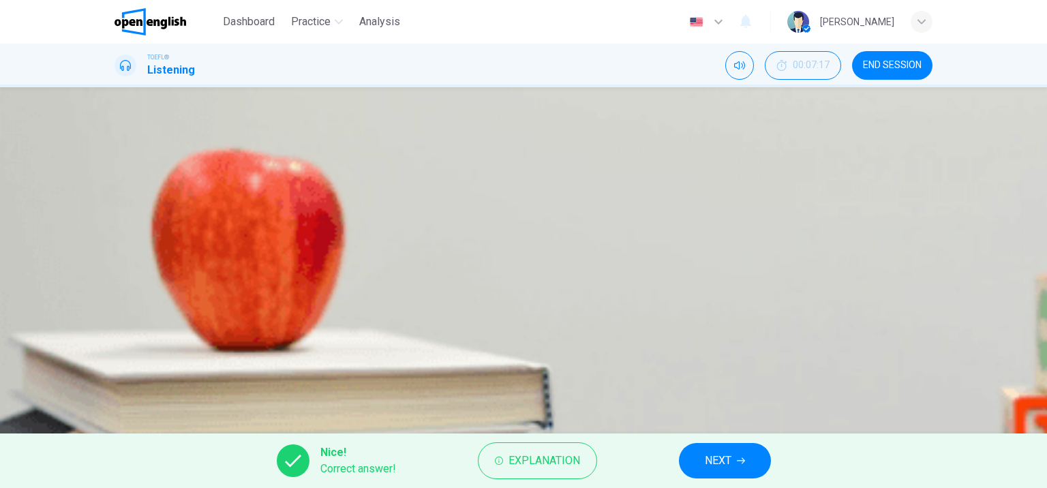
click at [715, 469] on span "NEXT" at bounding box center [718, 460] width 27 height 19
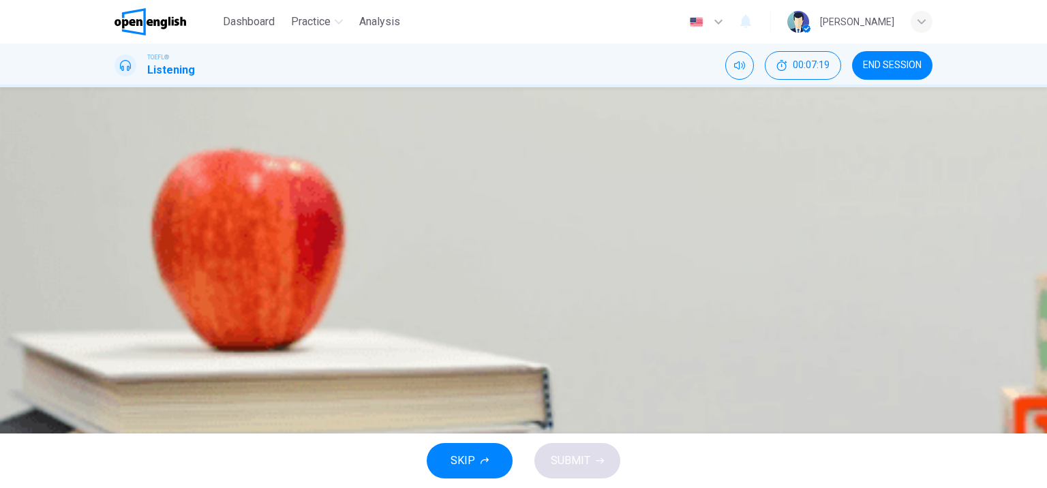
click at [116, 350] on icon "button" at bounding box center [116, 350] width 0 height 0
click at [223, 313] on span "All of the above" at bounding box center [185, 304] width 75 height 16
click at [602, 473] on button "SUBMIT" at bounding box center [577, 460] width 86 height 35
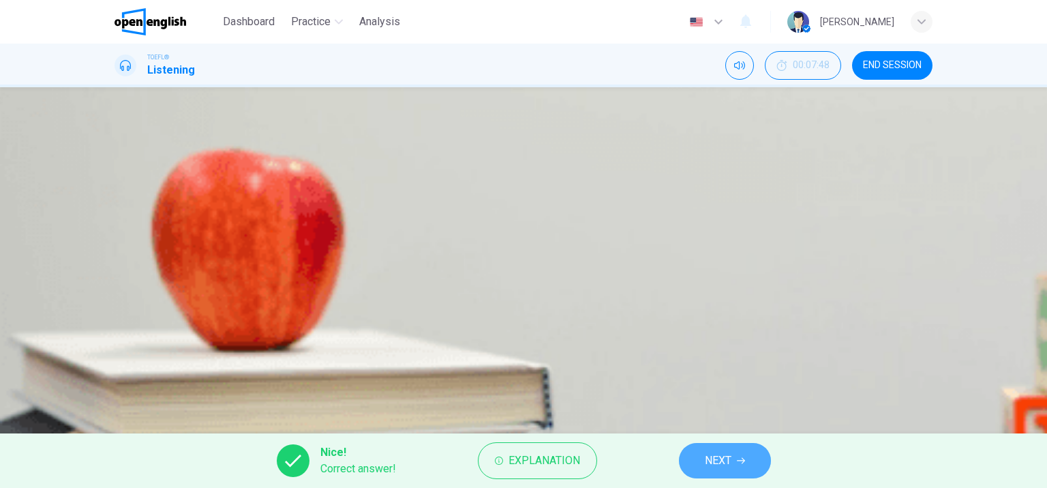
click at [732, 457] on button "NEXT" at bounding box center [725, 460] width 92 height 35
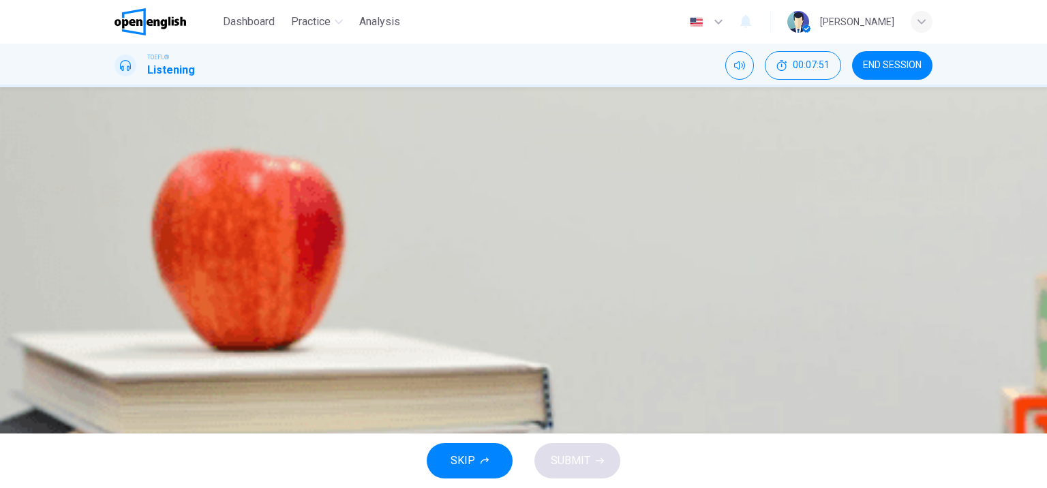
click at [215, 279] on span "His roommate" at bounding box center [181, 270] width 67 height 16
click at [584, 460] on span "SUBMIT" at bounding box center [571, 460] width 40 height 19
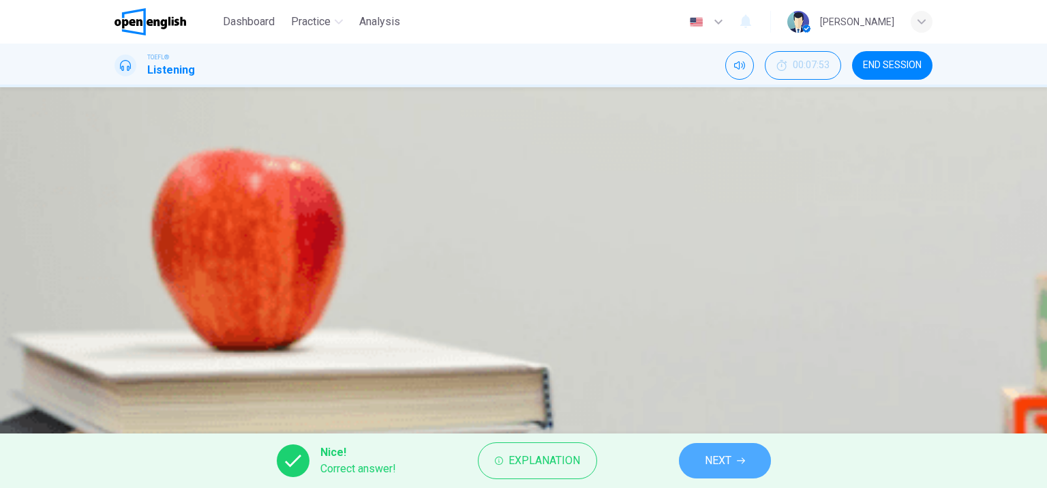
drag, startPoint x: 713, startPoint y: 450, endPoint x: 682, endPoint y: 451, distance: 30.7
click at [712, 450] on button "NEXT" at bounding box center [725, 460] width 92 height 35
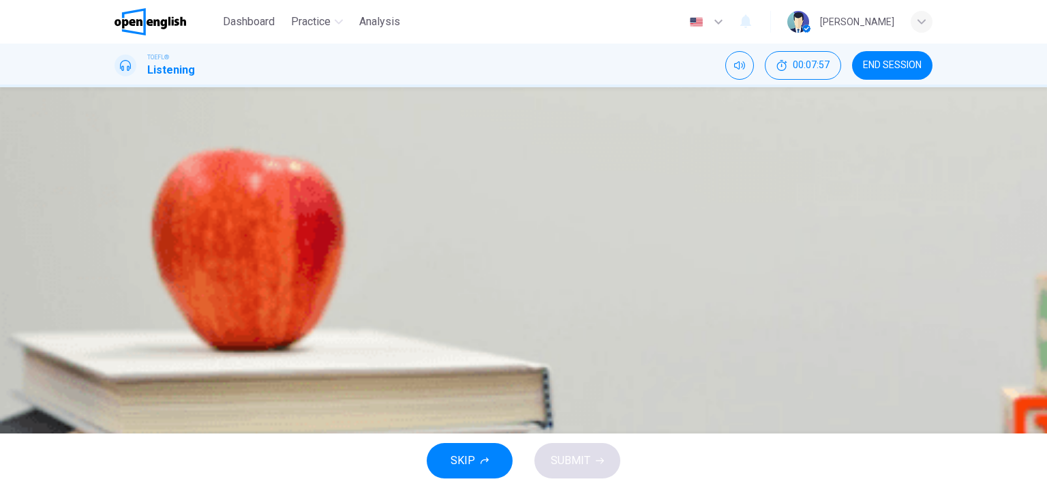
click at [202, 313] on span "Leadership" at bounding box center [175, 304] width 54 height 16
click at [222, 279] on span "Self-motivation" at bounding box center [185, 270] width 74 height 16
click at [576, 254] on button "B Organization" at bounding box center [524, 236] width 818 height 34
click at [577, 461] on span "SUBMIT" at bounding box center [571, 460] width 40 height 19
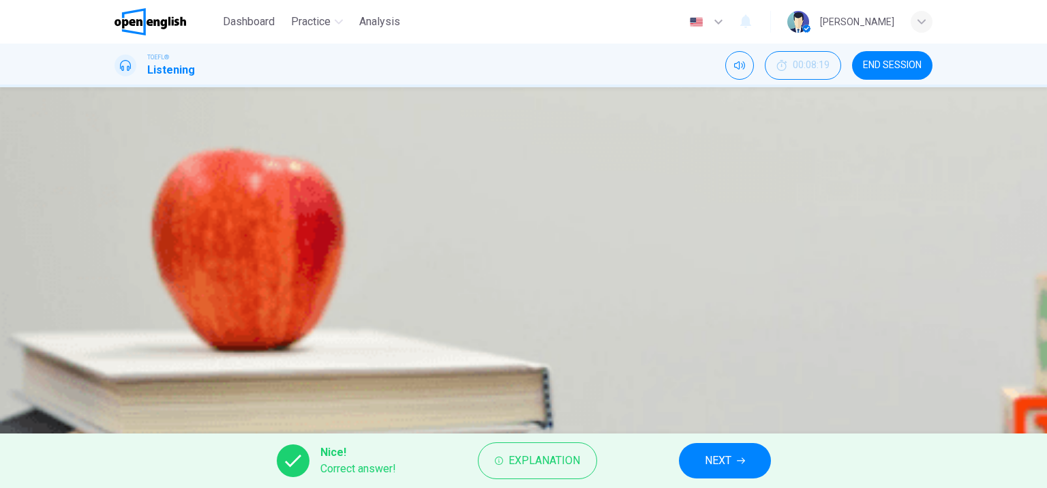
click at [706, 455] on span "NEXT" at bounding box center [718, 460] width 27 height 19
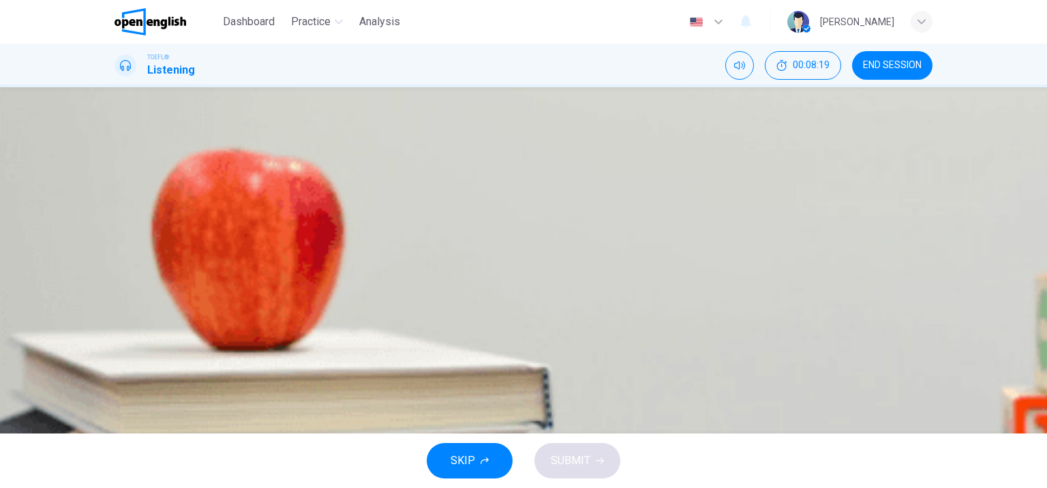
type input "**"
click at [916, 59] on button "END SESSION" at bounding box center [892, 65] width 80 height 29
